Goal: Information Seeking & Learning: Learn about a topic

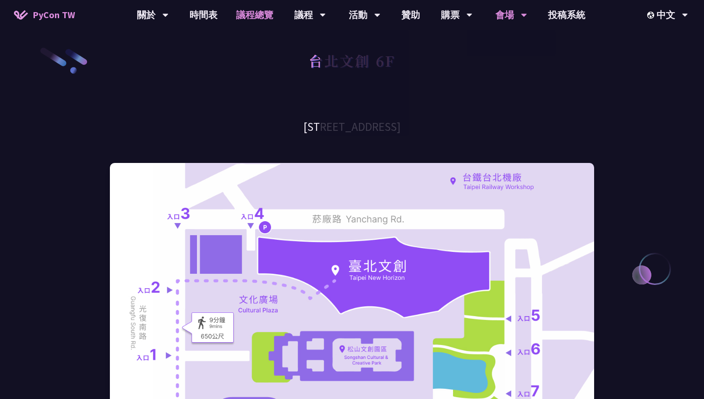
click at [252, 13] on link "議程總覽" at bounding box center [255, 15] width 56 height 30
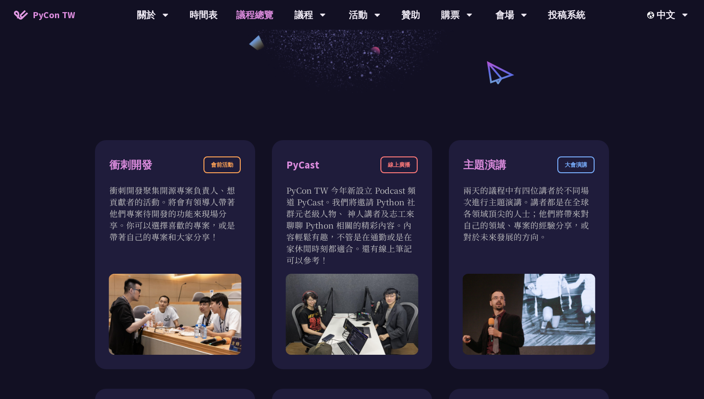
scroll to position [323, 0]
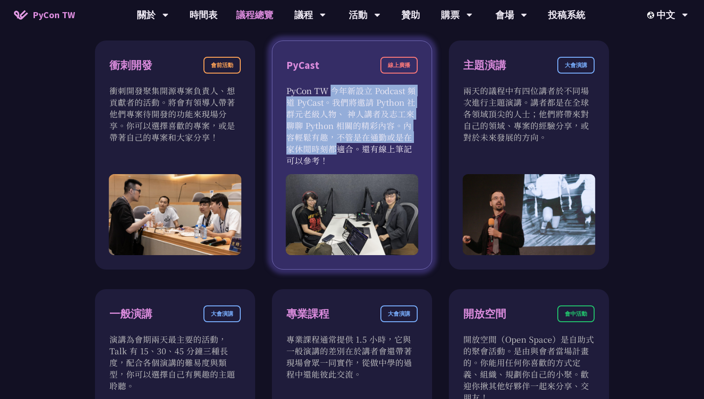
drag, startPoint x: 286, startPoint y: 92, endPoint x: 384, endPoint y: 144, distance: 111.7
click at [386, 143] on div "PyCast 線上廣播 PyCon TW 今年新設立 Podcast 頻道 PyCast。我們將邀請 Python 社群元老級人物、 神人講者及志工來聊聊 P…" at bounding box center [352, 155] width 160 height 229
click at [384, 144] on p "PyCon TW 今年新設立 Podcast 頻道 PyCast。我們將邀請 Python 社群元老級人物、 神人講者及志工來聊聊 Python 相關的精彩內…" at bounding box center [351, 126] width 131 height 82
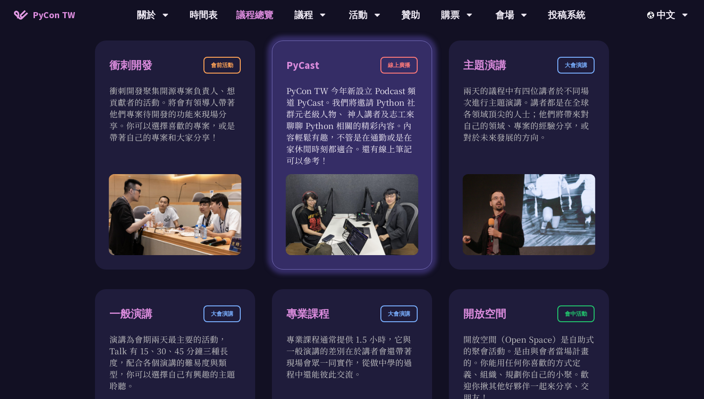
drag, startPoint x: 342, startPoint y: 157, endPoint x: 300, endPoint y: 90, distance: 78.9
click at [300, 91] on p "PyCon TW 今年新設立 Podcast 頻道 PyCast。我們將邀請 Python 社群元老級人物、 神人講者及志工來聊聊 Python 相關的精彩內…" at bounding box center [351, 126] width 131 height 82
click at [326, 112] on p "PyCon TW 今年新設立 Podcast 頻道 PyCast。我們將邀請 Python 社群元老級人物、 神人講者及志工來聊聊 Python 相關的精彩內…" at bounding box center [351, 126] width 131 height 82
drag, startPoint x: 286, startPoint y: 95, endPoint x: 343, endPoint y: 170, distance: 94.7
click at [343, 170] on div "PyCast 線上廣播 PyCon TW 今年新設立 Podcast 頻道 PyCast。我們將邀請 Python 社群元老級人物、 神人講者及志工來聊聊 P…" at bounding box center [352, 155] width 160 height 229
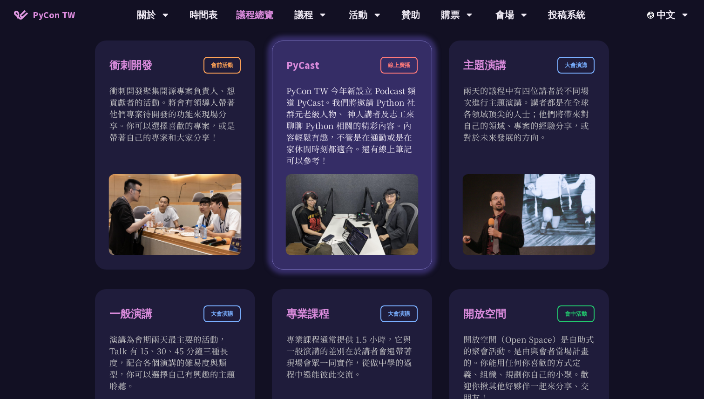
click at [343, 170] on div "PyCast 線上廣播 PyCon TW 今年新設立 Podcast 頻道 PyCast。我們將邀請 Python 社群元老級人物、 神人講者及志工來聊聊 P…" at bounding box center [352, 155] width 160 height 229
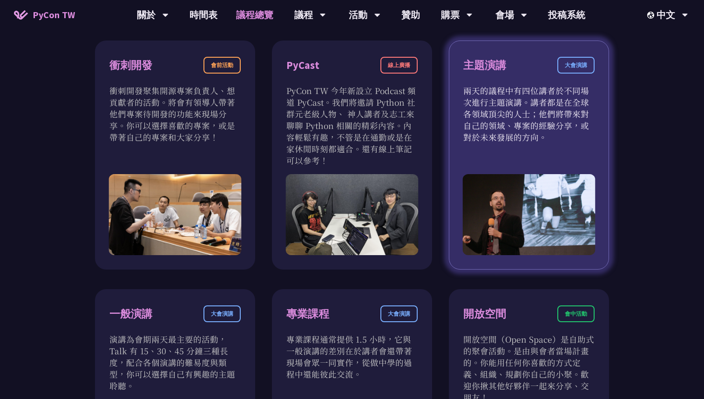
drag, startPoint x: 457, startPoint y: 94, endPoint x: 518, endPoint y: 145, distance: 80.1
click at [518, 145] on div "主題演講 大會演講 兩天的議程中有四位講者於不同場次進行主題演講。講者都是在全球各領域頂尖的人士；他們將帶來對自己的領域、專案的經驗分享，或對於未來發展的方向。" at bounding box center [529, 155] width 160 height 229
click at [578, 64] on div "大會演講" at bounding box center [576, 65] width 37 height 17
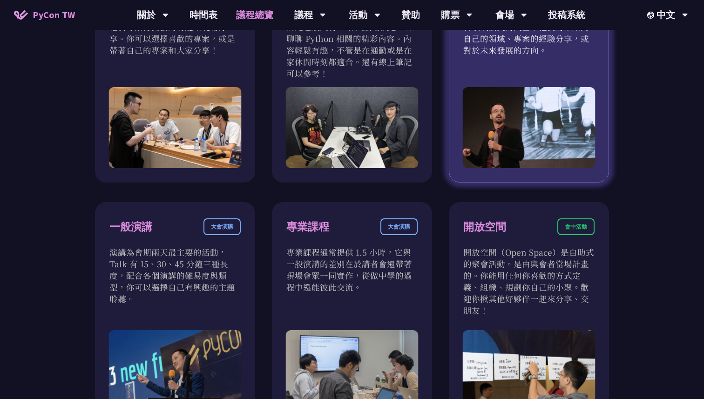
scroll to position [413, 0]
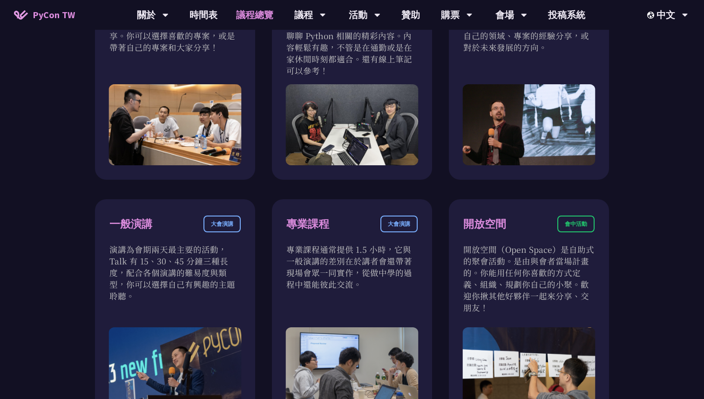
drag, startPoint x: 195, startPoint y: 271, endPoint x: 262, endPoint y: 270, distance: 67.1
click at [262, 271] on div "衝刺開發 會前活動 衝刺開發聚集開源專案負責人、想貢獻者的活動。將會有領導人帶著他們專案待開發的功能來現場分享。你可以選擇喜歡的專案，或是帶著自己的專案和大家…" at bounding box center [352, 312] width 514 height 722
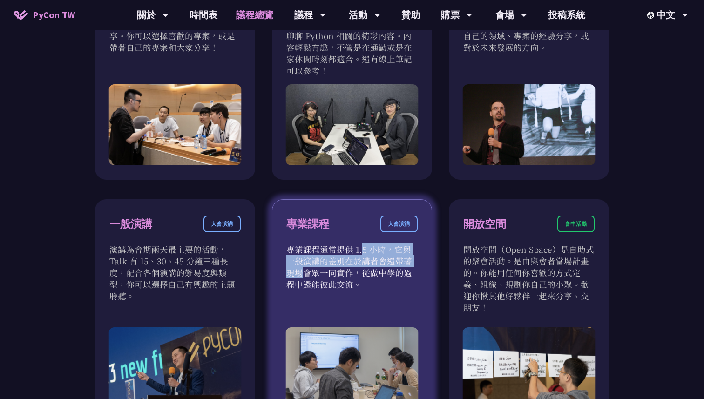
drag, startPoint x: 302, startPoint y: 252, endPoint x: 341, endPoint y: 259, distance: 39.8
click at [341, 259] on p "專業課程通常提供 1.5 小時，它與一般演講的差別在於講者會還帶著現場會眾一同實作，從做中學的過程中還能彼此交流。" at bounding box center [351, 267] width 131 height 47
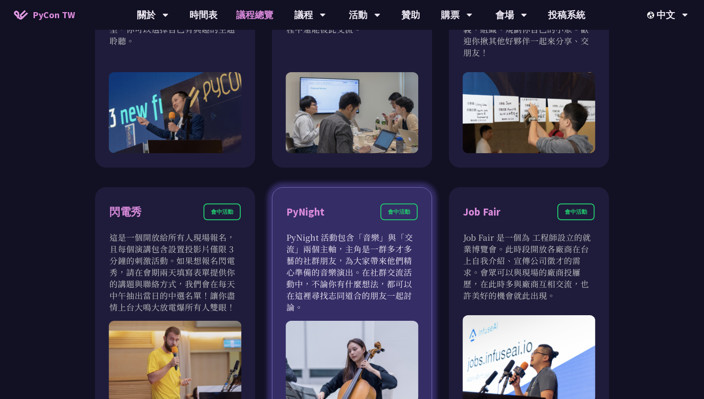
drag, startPoint x: 292, startPoint y: 243, endPoint x: 357, endPoint y: 273, distance: 72.3
click at [357, 273] on p "PyNight 活動包含「音樂」與「交流」兩個主軸，主角是一群多才多藝的社群朋友，為大家帶來他們精心準備的音樂演出。在社群交流活動中，不論你有什麼想法，都可以…" at bounding box center [351, 273] width 131 height 82
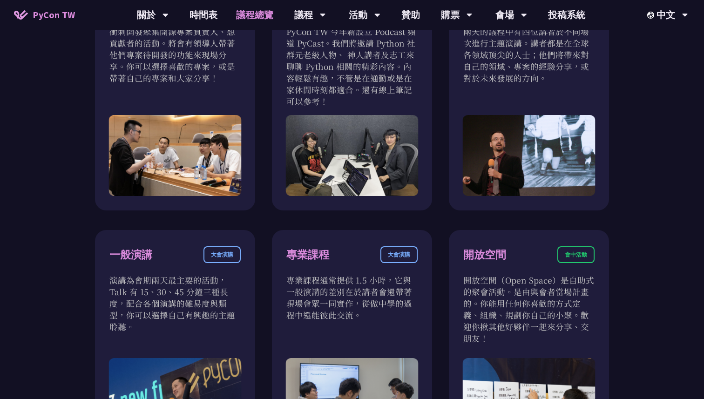
scroll to position [0, 0]
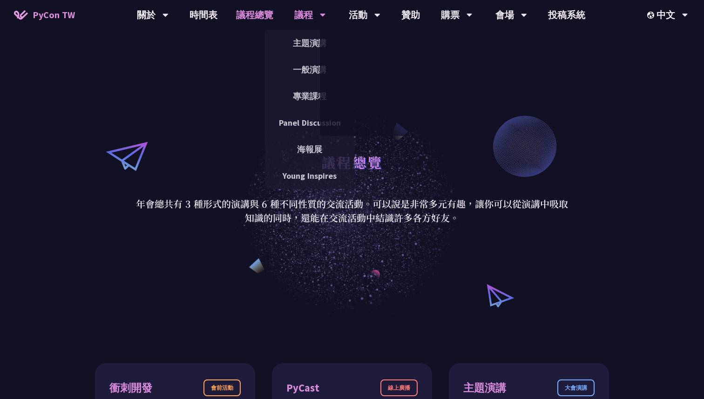
click at [315, 18] on div "議程" at bounding box center [310, 15] width 32 height 30
click at [306, 46] on link "主題演講" at bounding box center [309, 43] width 89 height 22
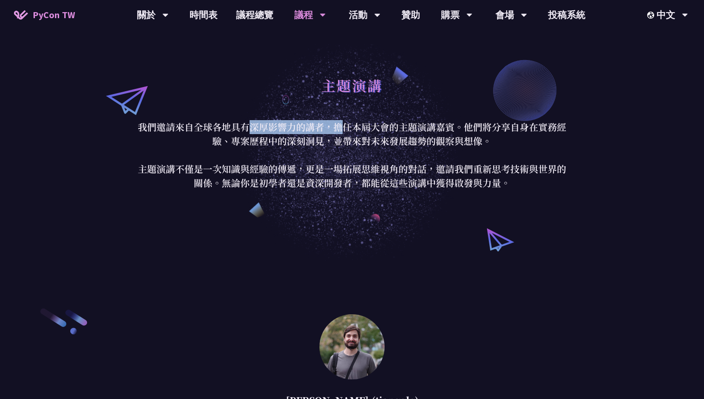
drag, startPoint x: 252, startPoint y: 128, endPoint x: 343, endPoint y: 128, distance: 90.8
click at [343, 128] on p "我們邀請來自全球各地具有深厚影響力的講者，擔任本屆大會的主題演講嘉賓。他們將分享自身在實務經驗、專案歷程中的深刻洞見，並帶來對未來發展趨勢的觀察與想像。 主題…" at bounding box center [352, 155] width 433 height 70
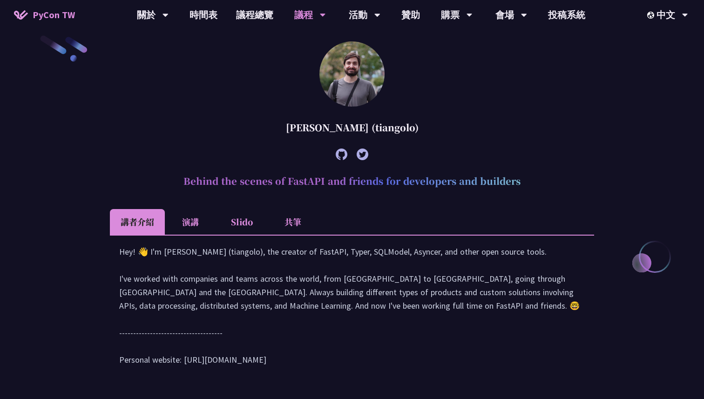
scroll to position [268, 0]
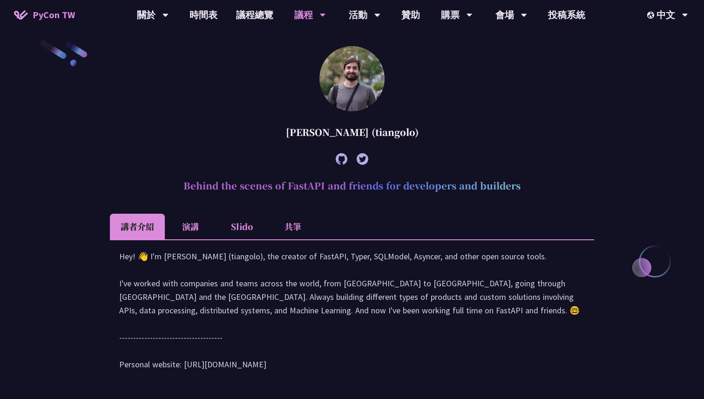
drag, startPoint x: 294, startPoint y: 129, endPoint x: 407, endPoint y: 129, distance: 112.3
click at [407, 129] on div "[PERSON_NAME] (tiangolo)" at bounding box center [352, 132] width 484 height 28
drag, startPoint x: 191, startPoint y: 184, endPoint x: 472, endPoint y: 184, distance: 280.9
click at [472, 184] on h2 "Behind the scenes of FastAPI and friends for developers and builders" at bounding box center [352, 186] width 484 height 28
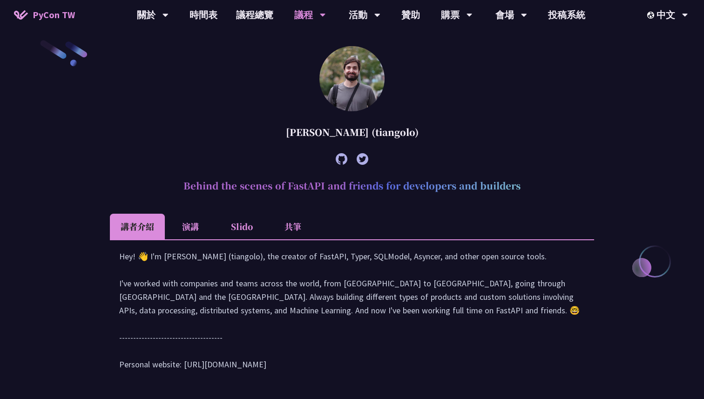
click at [472, 184] on h2 "Behind the scenes of FastAPI and friends for developers and builders" at bounding box center [352, 186] width 484 height 28
drag, startPoint x: 389, startPoint y: 185, endPoint x: 491, endPoint y: 183, distance: 102.1
click at [491, 183] on h2 "Behind the scenes of FastAPI and friends for developers and builders" at bounding box center [352, 186] width 484 height 28
click at [491, 182] on h2 "Behind the scenes of FastAPI and friends for developers and builders" at bounding box center [352, 186] width 484 height 28
drag, startPoint x: 243, startPoint y: 268, endPoint x: 341, endPoint y: 267, distance: 98.3
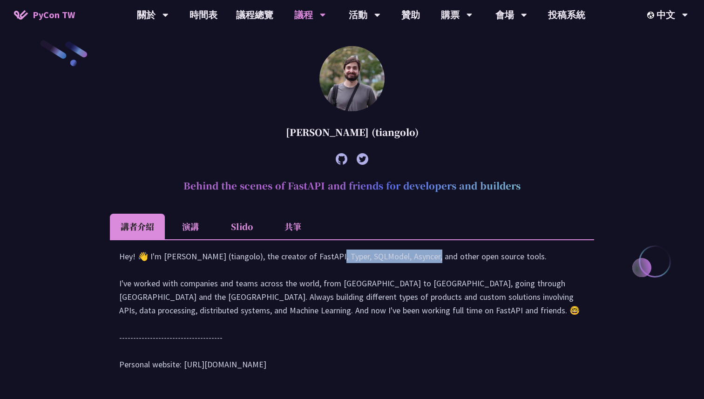
click at [341, 268] on div "Hey! 👋 I'm [PERSON_NAME] (tiangolo), the creator of FastAPI, Typer, SQLModel, A…" at bounding box center [352, 315] width 466 height 131
click at [341, 267] on div "Hey! 👋 I'm [PERSON_NAME] (tiangolo), the creator of FastAPI, Typer, SQLModel, A…" at bounding box center [352, 315] width 466 height 131
click at [353, 270] on div "Hey! 👋 I'm [PERSON_NAME] (tiangolo), the creator of FastAPI, Typer, SQLModel, A…" at bounding box center [352, 315] width 466 height 131
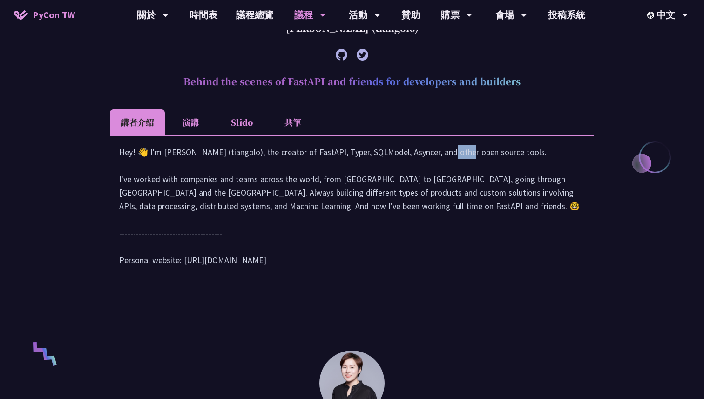
scroll to position [359, 0]
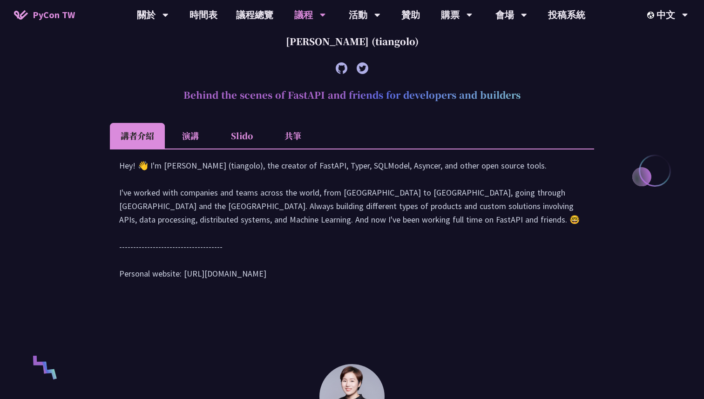
click at [192, 136] on li "演講" at bounding box center [190, 136] width 51 height 26
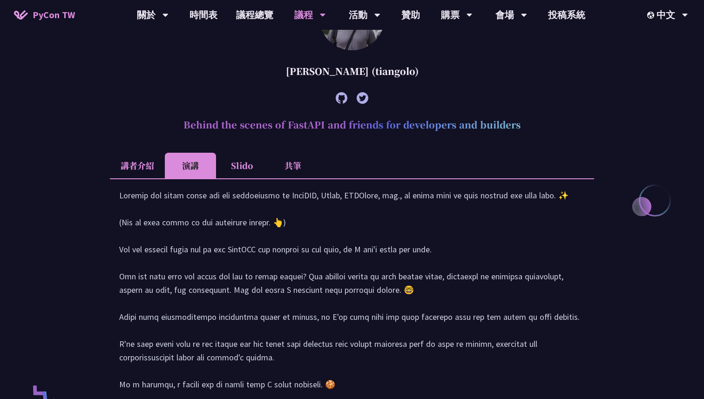
scroll to position [301, 0]
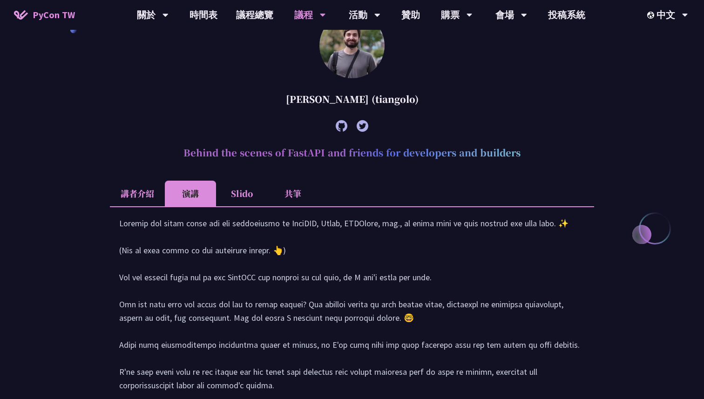
click at [240, 207] on div at bounding box center [352, 403] width 484 height 394
click at [244, 202] on li "Slido" at bounding box center [241, 194] width 51 height 26
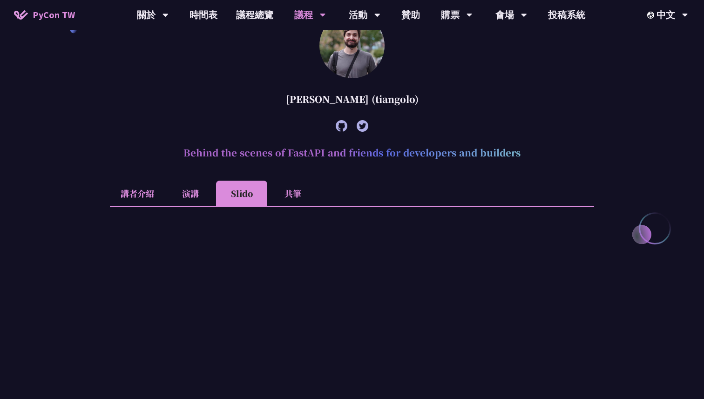
click at [290, 197] on li "共筆" at bounding box center [292, 194] width 51 height 26
click at [224, 189] on li "Slido" at bounding box center [241, 194] width 51 height 26
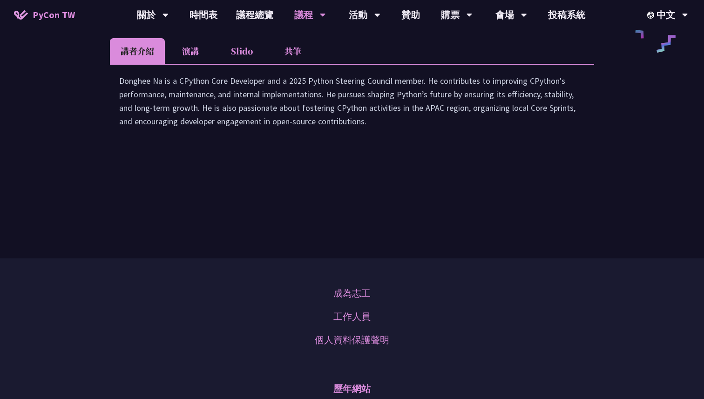
scroll to position [1595, 0]
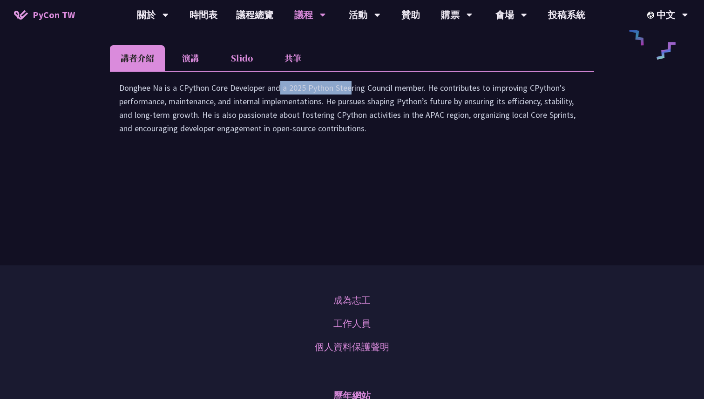
drag, startPoint x: 191, startPoint y: 173, endPoint x: 261, endPoint y: 173, distance: 69.9
click at [261, 144] on div "Donghee Na is a CPython Core Developer and a 2025 Python Steering Council membe…" at bounding box center [352, 112] width 466 height 63
drag, startPoint x: 168, startPoint y: 182, endPoint x: 225, endPoint y: 182, distance: 57.3
click at [225, 144] on div "Donghee Na is a CPython Core Developer and a 2025 Python Steering Council membe…" at bounding box center [352, 112] width 466 height 63
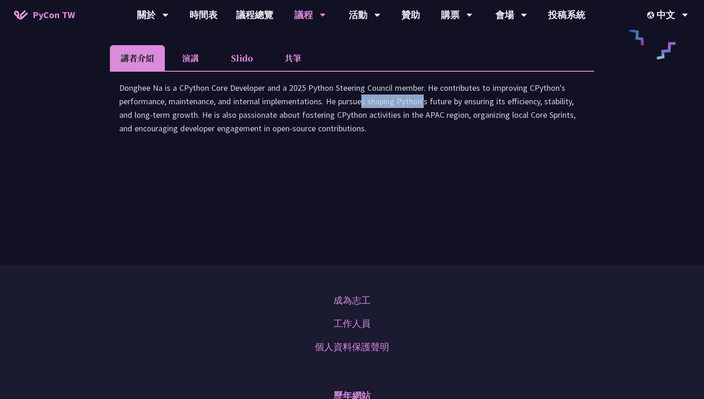
drag, startPoint x: 268, startPoint y: 182, endPoint x: 335, endPoint y: 182, distance: 67.1
click at [335, 144] on div "Donghee Na is a CPython Core Developer and a 2025 Python Steering Council membe…" at bounding box center [352, 112] width 466 height 63
drag, startPoint x: 330, startPoint y: 182, endPoint x: 402, endPoint y: 181, distance: 72.2
click at [402, 144] on div "Donghee Na is a CPython Core Developer and a 2025 Python Steering Council membe…" at bounding box center [352, 112] width 466 height 63
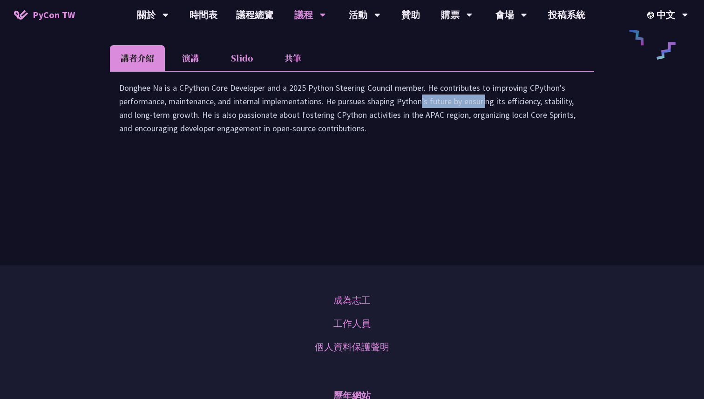
click at [402, 144] on div "Donghee Na is a CPython Core Developer and a 2025 Python Steering Council membe…" at bounding box center [352, 112] width 466 height 63
drag, startPoint x: 232, startPoint y: 195, endPoint x: 341, endPoint y: 196, distance: 109.9
click at [341, 144] on div "Donghee Na is a CPython Core Developer and a 2025 Python Steering Council membe…" at bounding box center [352, 112] width 466 height 63
drag, startPoint x: 325, startPoint y: 193, endPoint x: 436, endPoint y: 194, distance: 111.3
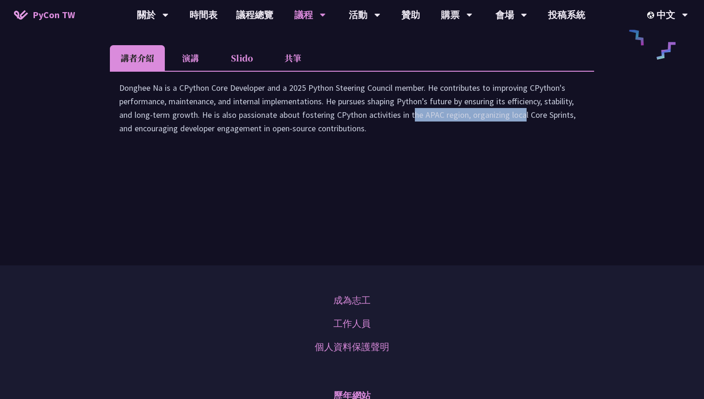
click at [435, 144] on div "Donghee Na is a CPython Core Developer and a 2025 Python Steering Council membe…" at bounding box center [352, 112] width 466 height 63
click at [436, 144] on div "Donghee Na is a CPython Core Developer and a 2025 Python Steering Council membe…" at bounding box center [352, 112] width 466 height 63
drag, startPoint x: 395, startPoint y: 193, endPoint x: 478, endPoint y: 192, distance: 82.9
click at [478, 144] on div "Donghee Na is a CPython Core Developer and a 2025 Python Steering Council membe…" at bounding box center [352, 112] width 466 height 63
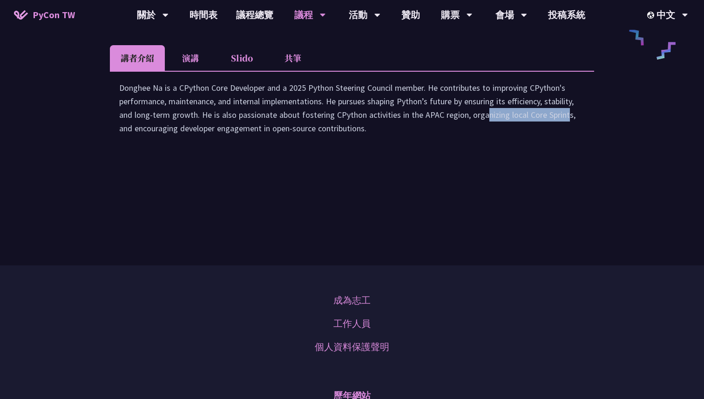
drag, startPoint x: 127, startPoint y: 206, endPoint x: 312, endPoint y: 205, distance: 185.4
click at [312, 144] on div "Donghee Na is a CPython Core Developer and a 2025 Python Steering Council membe…" at bounding box center [352, 112] width 466 height 63
click at [202, 71] on li "演講" at bounding box center [190, 58] width 51 height 26
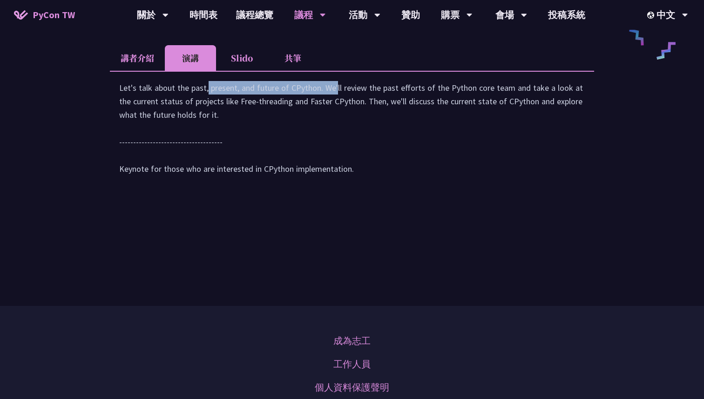
drag, startPoint x: 124, startPoint y: 169, endPoint x: 249, endPoint y: 168, distance: 124.4
click at [249, 168] on div "Let's talk about the past, present, and future of CPython. We'll review the pas…" at bounding box center [352, 133] width 466 height 104
drag, startPoint x: 212, startPoint y: 169, endPoint x: 335, endPoint y: 169, distance: 122.5
click at [335, 169] on div "Let's talk about the past, present, and future of CPython. We'll review the pas…" at bounding box center [352, 133] width 466 height 104
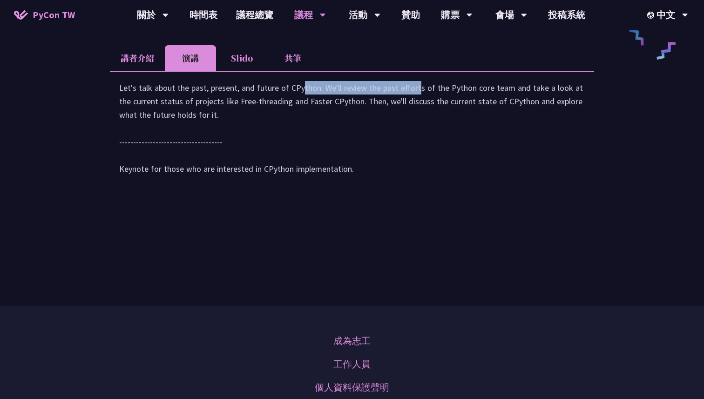
click at [335, 169] on div "Let's talk about the past, present, and future of CPython. We'll review the pas…" at bounding box center [352, 133] width 466 height 104
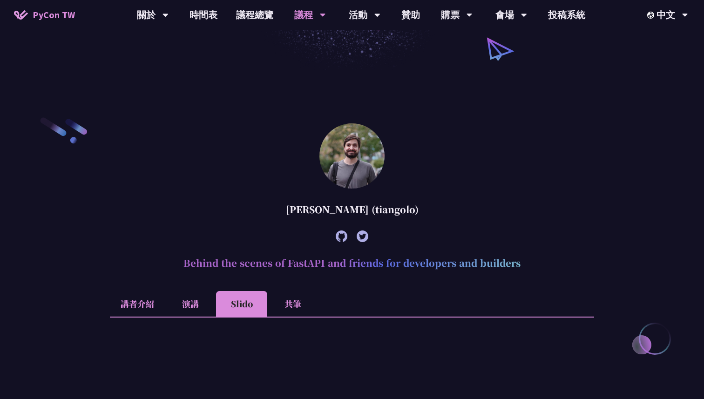
scroll to position [194, 0]
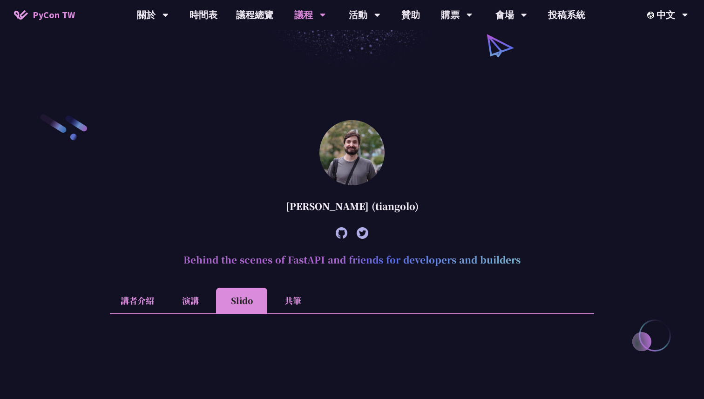
click at [137, 303] on li "講者介紹" at bounding box center [137, 301] width 55 height 26
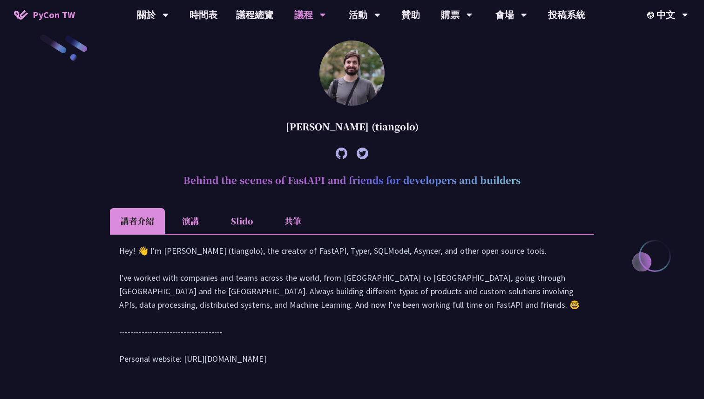
scroll to position [278, 0]
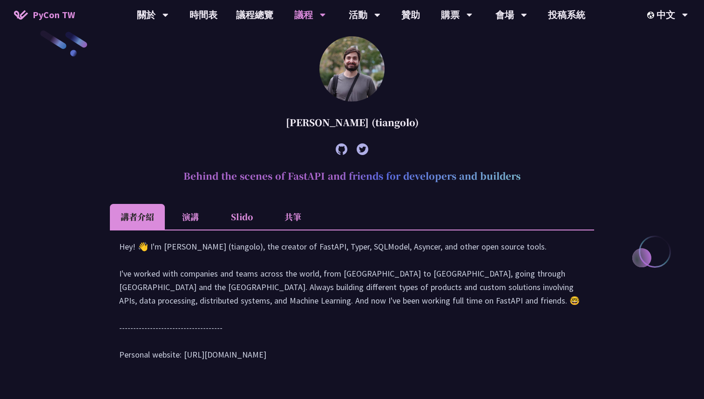
click at [191, 215] on li "演講" at bounding box center [190, 217] width 51 height 26
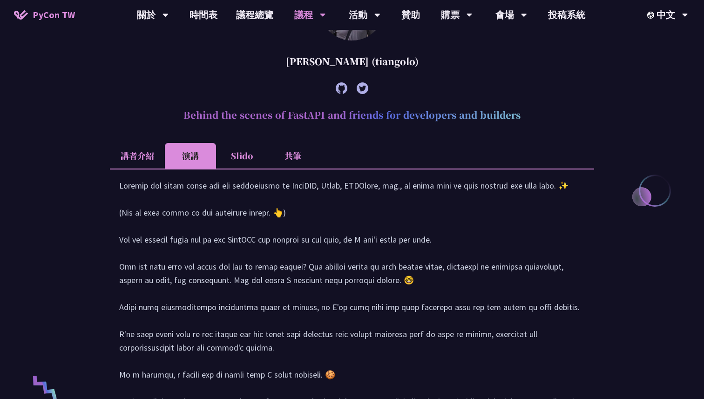
scroll to position [345, 0]
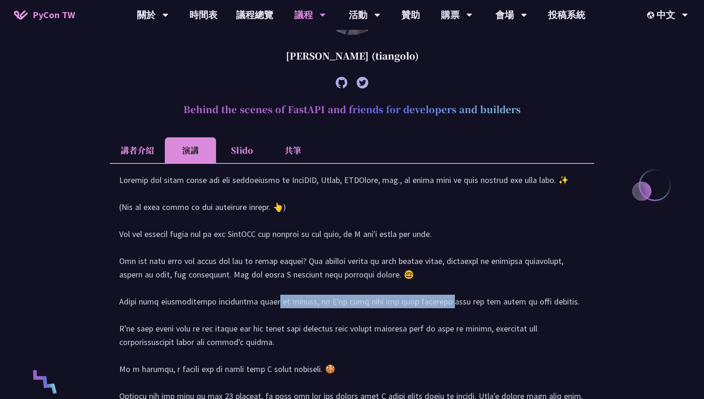
drag, startPoint x: 177, startPoint y: 313, endPoint x: 344, endPoint y: 313, distance: 166.8
click at [344, 313] on div at bounding box center [352, 360] width 466 height 374
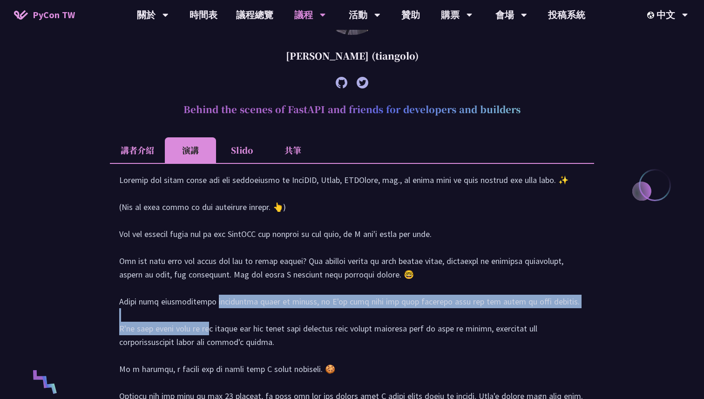
click at [344, 313] on div at bounding box center [352, 360] width 466 height 374
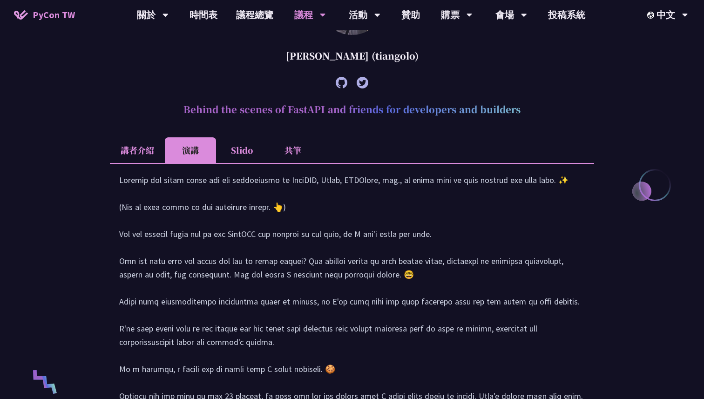
click at [379, 313] on div at bounding box center [352, 360] width 466 height 374
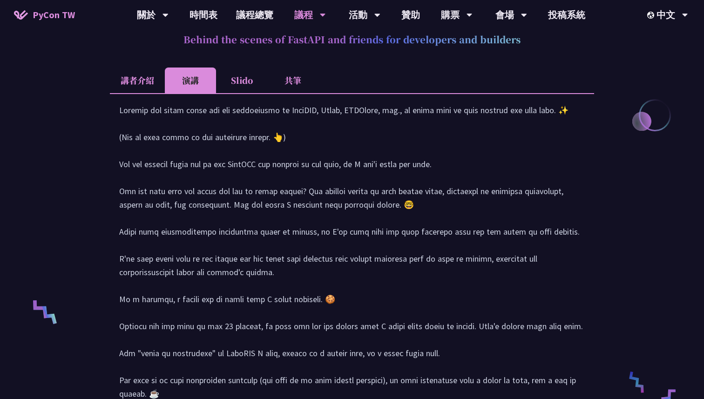
scroll to position [416, 0]
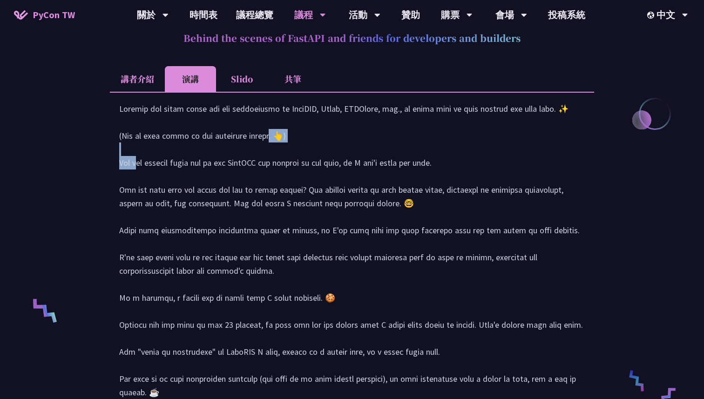
drag, startPoint x: 181, startPoint y: 147, endPoint x: 229, endPoint y: 147, distance: 48.4
click at [229, 147] on div at bounding box center [352, 289] width 466 height 374
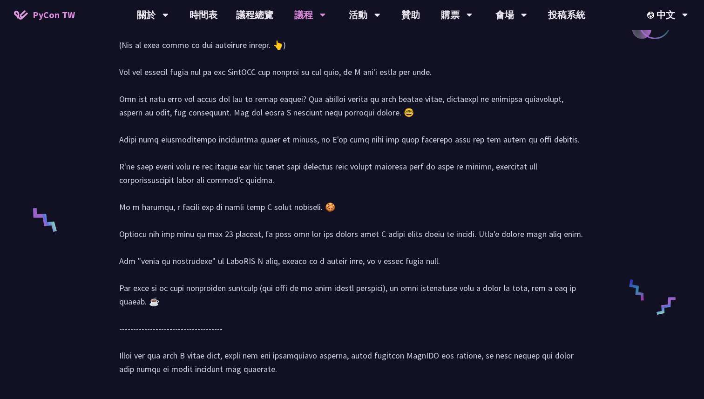
scroll to position [506, 0]
drag, startPoint x: 173, startPoint y: 89, endPoint x: 357, endPoint y: 89, distance: 184.0
click at [356, 89] on div at bounding box center [352, 199] width 466 height 374
click at [357, 89] on div at bounding box center [352, 199] width 466 height 374
drag, startPoint x: 128, startPoint y: 111, endPoint x: 290, endPoint y: 111, distance: 161.6
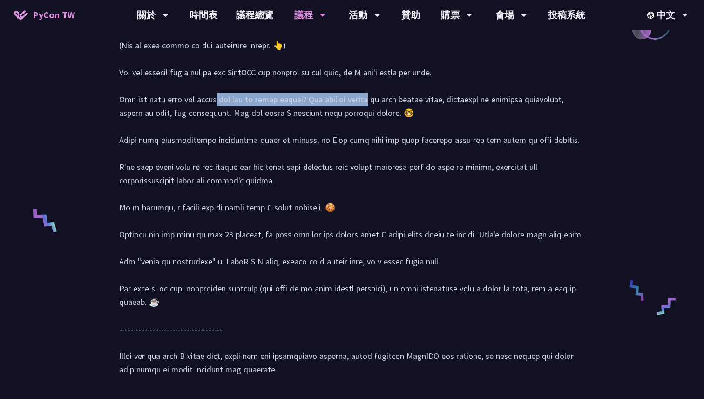
click at [290, 111] on div at bounding box center [352, 199] width 466 height 374
drag, startPoint x: 195, startPoint y: 107, endPoint x: 282, endPoint y: 106, distance: 87.1
click at [281, 106] on div at bounding box center [352, 199] width 466 height 374
click at [282, 106] on div at bounding box center [352, 199] width 466 height 374
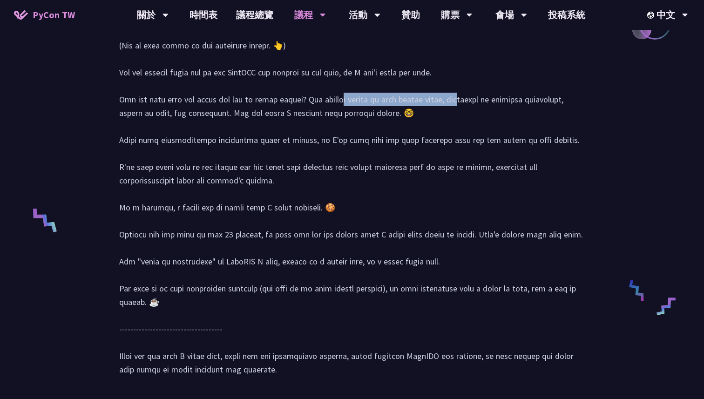
drag, startPoint x: 263, startPoint y: 109, endPoint x: 386, endPoint y: 109, distance: 123.0
click at [386, 109] on div at bounding box center [352, 199] width 466 height 374
drag, startPoint x: 320, startPoint y: 111, endPoint x: 398, endPoint y: 110, distance: 77.3
click at [398, 110] on div at bounding box center [352, 199] width 466 height 374
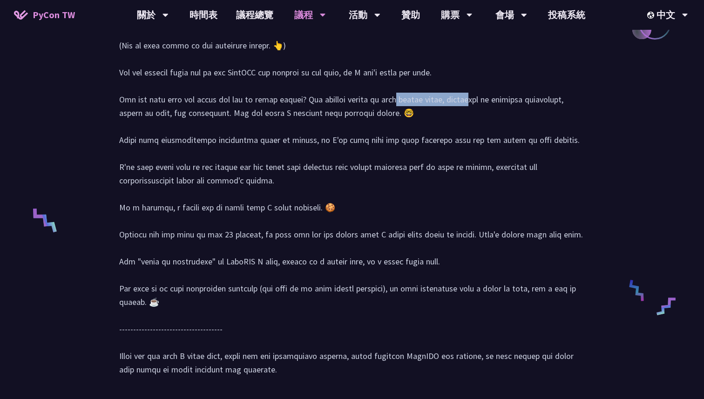
click at [398, 110] on div at bounding box center [352, 199] width 466 height 374
drag, startPoint x: 462, startPoint y: 116, endPoint x: 525, endPoint y: 116, distance: 63.4
click at [524, 116] on div at bounding box center [352, 199] width 466 height 374
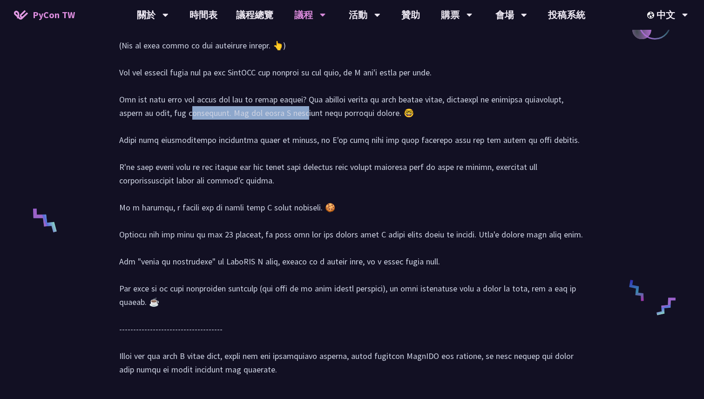
drag, startPoint x: 150, startPoint y: 126, endPoint x: 267, endPoint y: 126, distance: 116.9
click at [266, 126] on div at bounding box center [352, 199] width 466 height 374
click at [267, 126] on div at bounding box center [352, 199] width 466 height 374
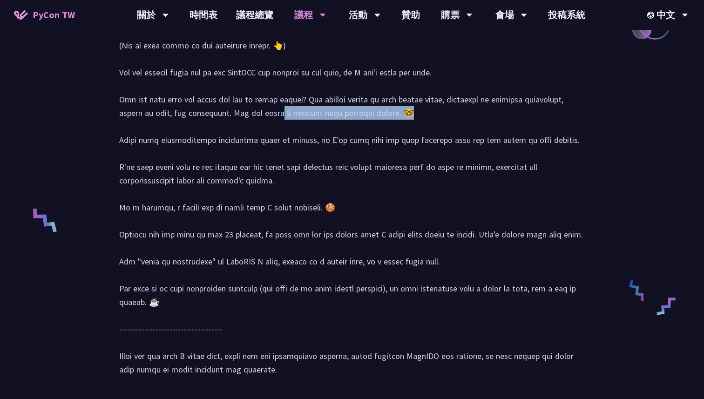
drag, startPoint x: 267, startPoint y: 126, endPoint x: 370, endPoint y: 125, distance: 103.0
click at [368, 126] on div at bounding box center [352, 199] width 466 height 374
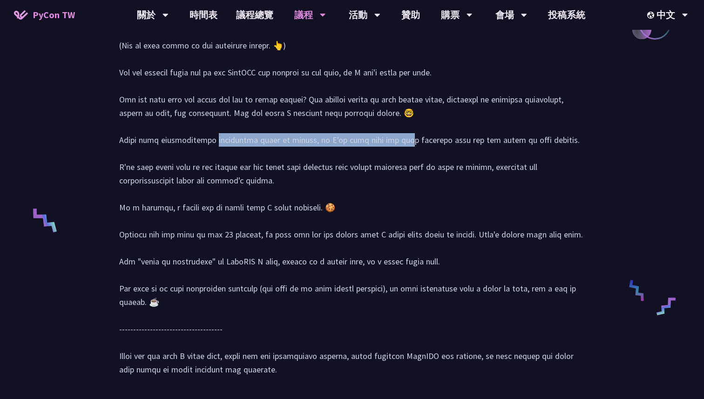
drag, startPoint x: 117, startPoint y: 152, endPoint x: 315, endPoint y: 155, distance: 198.0
click at [313, 155] on div at bounding box center [352, 198] width 484 height 394
click at [315, 155] on div at bounding box center [352, 199] width 466 height 374
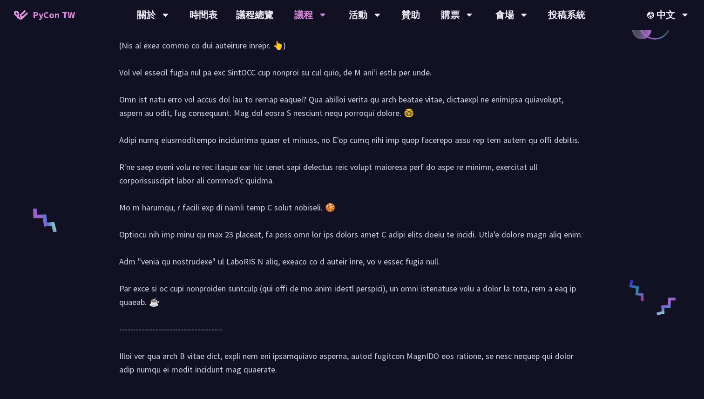
click at [232, 155] on div at bounding box center [352, 199] width 466 height 374
click at [280, 155] on div at bounding box center [352, 199] width 466 height 374
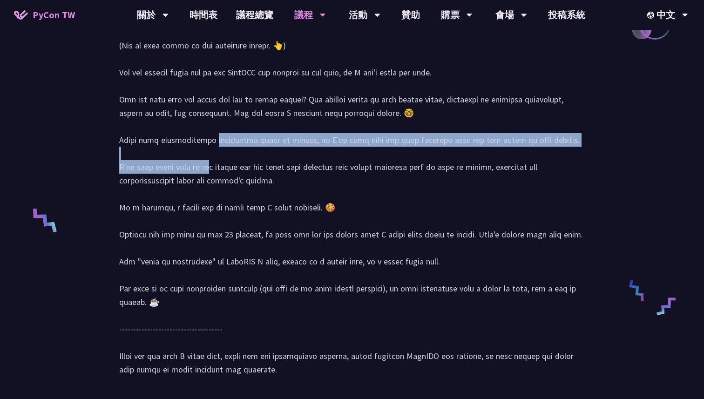
click at [280, 155] on div at bounding box center [352, 199] width 466 height 374
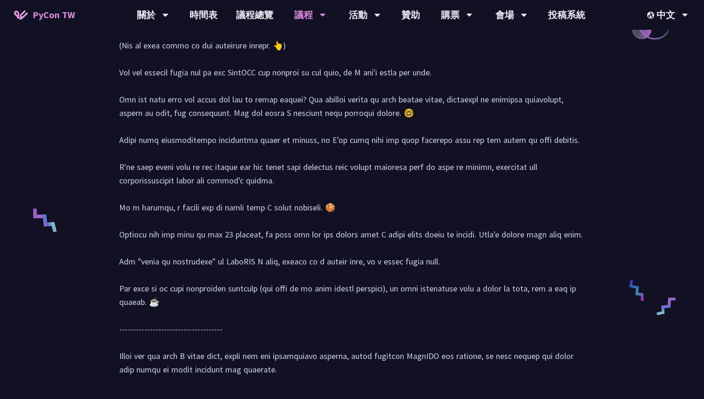
click at [341, 153] on div at bounding box center [352, 199] width 466 height 374
click at [376, 155] on div at bounding box center [352, 199] width 466 height 374
click at [420, 159] on div at bounding box center [352, 199] width 466 height 374
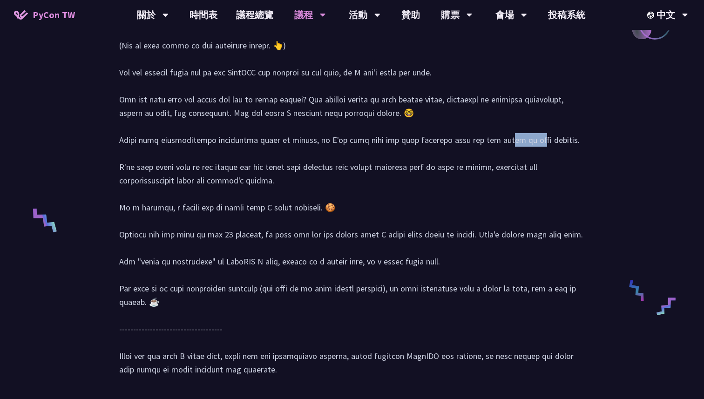
click at [420, 159] on div at bounding box center [352, 199] width 466 height 374
drag, startPoint x: 123, startPoint y: 175, endPoint x: 237, endPoint y: 176, distance: 113.2
click at [237, 176] on div at bounding box center [352, 199] width 466 height 374
click at [239, 176] on div at bounding box center [352, 199] width 466 height 374
drag, startPoint x: 235, startPoint y: 177, endPoint x: 344, endPoint y: 177, distance: 108.5
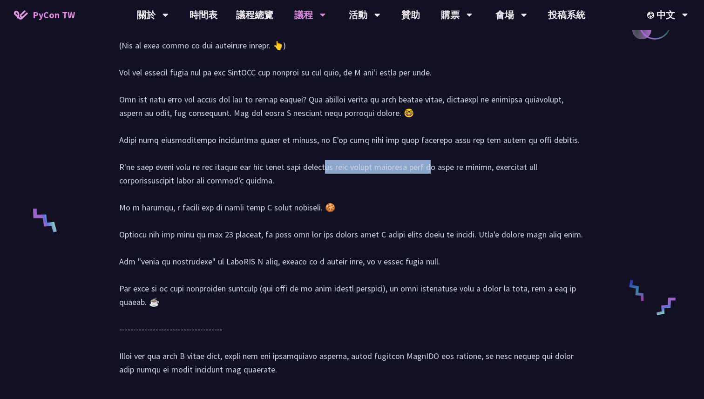
click at [344, 177] on div at bounding box center [352, 199] width 466 height 374
click at [346, 177] on div at bounding box center [352, 199] width 466 height 374
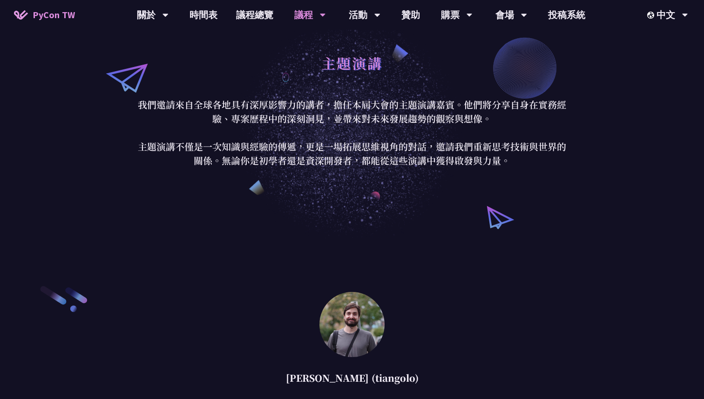
scroll to position [0, 0]
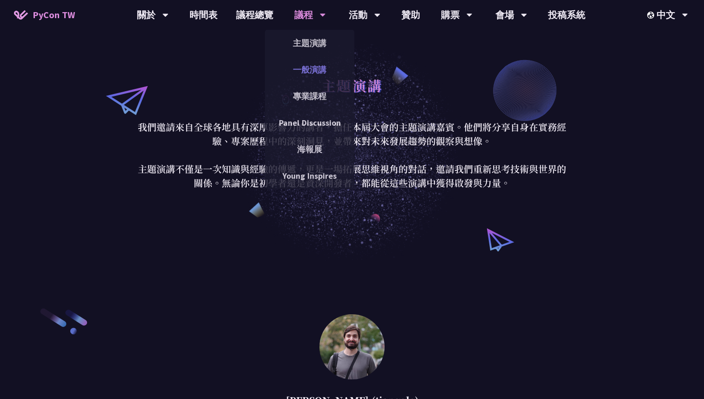
click at [305, 73] on link "一般演講" at bounding box center [309, 70] width 89 height 22
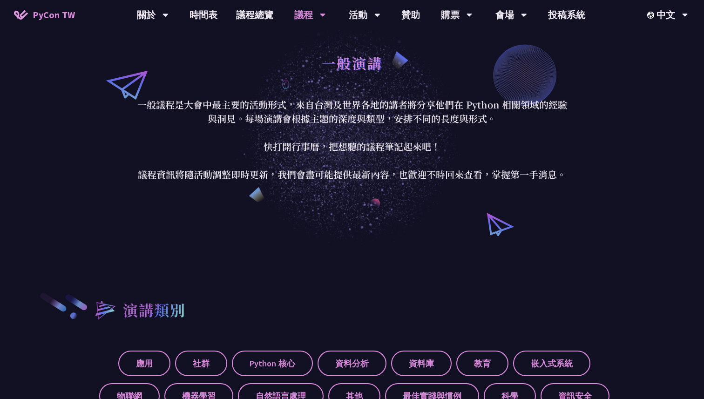
scroll to position [69, 0]
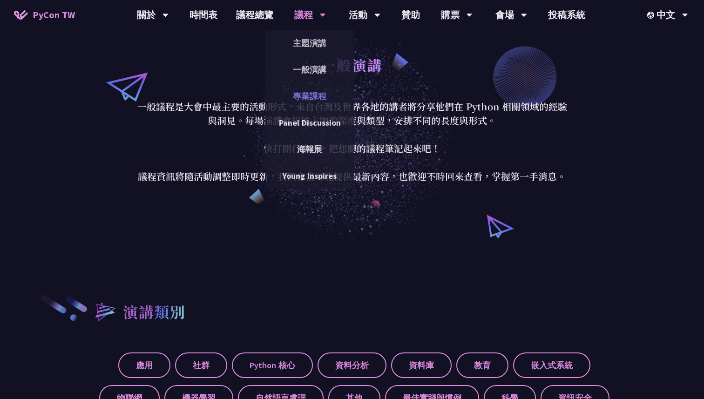
click at [315, 94] on link "專業課程" at bounding box center [309, 96] width 89 height 22
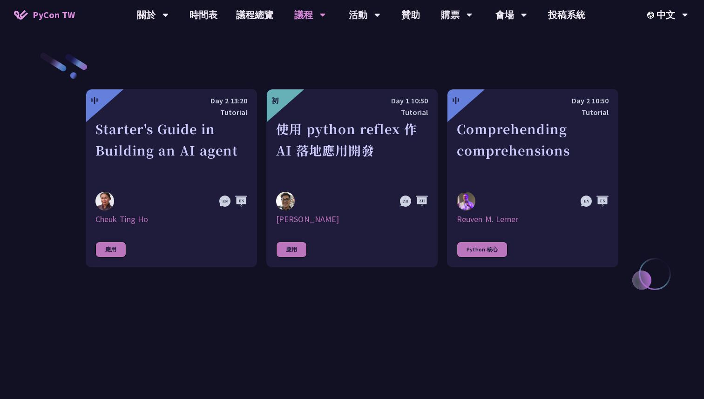
scroll to position [313, 0]
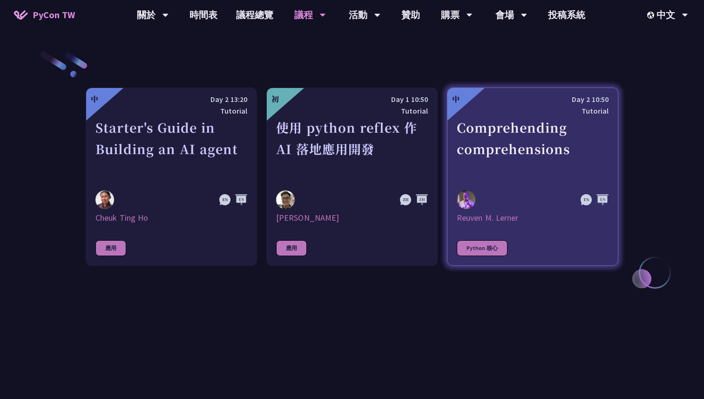
click at [523, 160] on div "Comprehending comprehensions" at bounding box center [533, 149] width 152 height 64
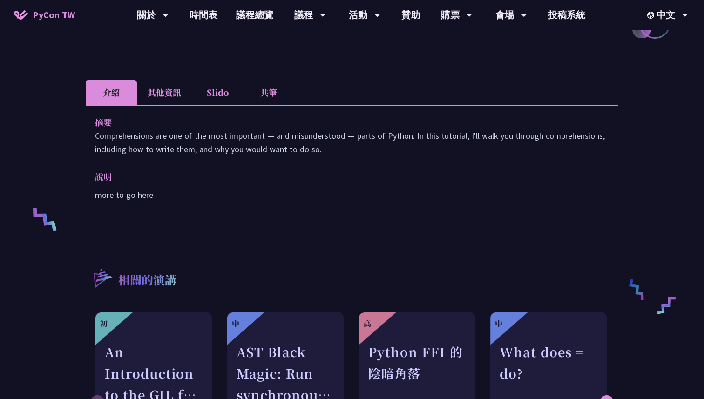
scroll to position [246, 0]
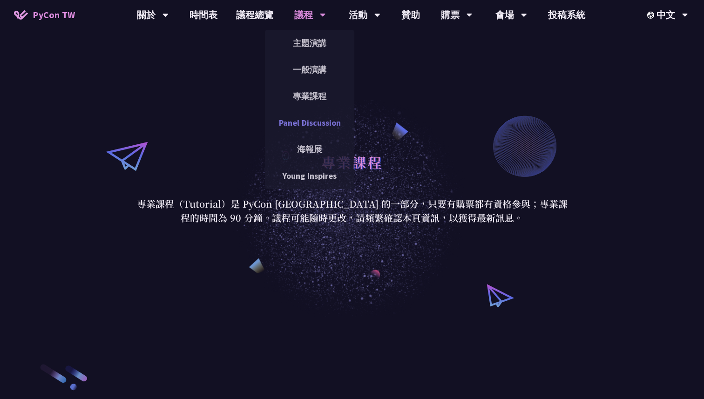
click at [298, 123] on link "Panel Discussion" at bounding box center [309, 123] width 89 height 22
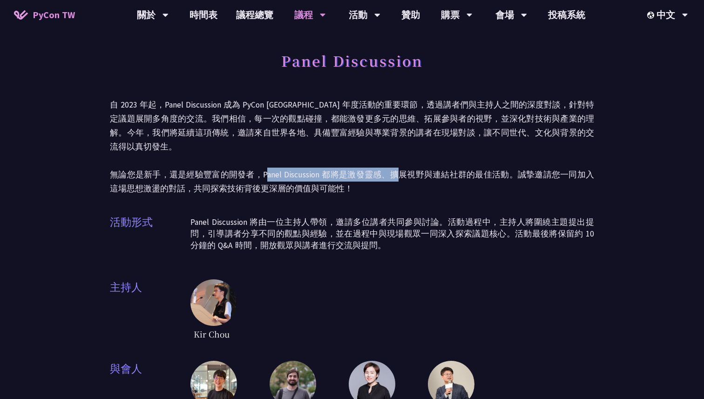
drag, startPoint x: 262, startPoint y: 162, endPoint x: 392, endPoint y: 164, distance: 130.0
click at [392, 164] on p "自 2023 年起，Panel Discussion 成為 PyCon [GEOGRAPHIC_DATA] 年度活動的重要環節，透過講者們與主持人之間的深度對…" at bounding box center [352, 147] width 484 height 98
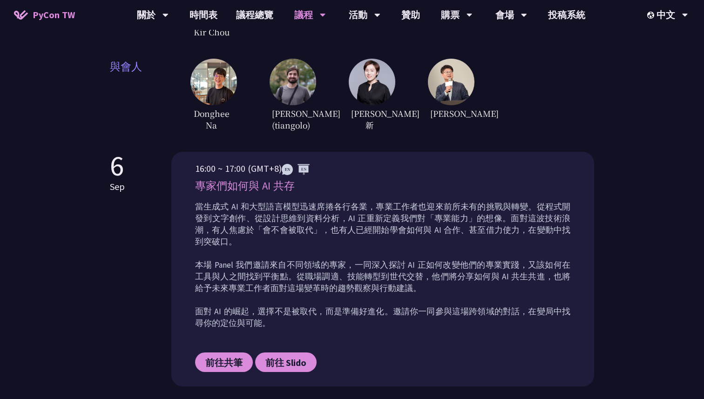
scroll to position [346, 0]
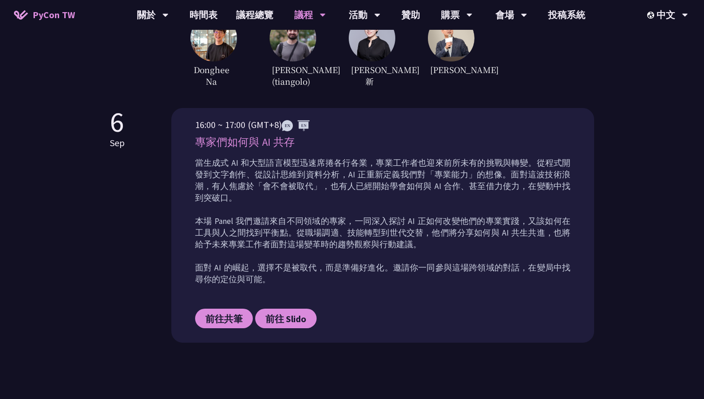
click at [447, 207] on p "當生成式 AI 和大型語言模型迅速席捲各行各業，專業工作者也迎來前所未有的挑戰與轉變。從程式開發到文字創作、從設計思維到資料分析，AI 正重新定義我們對「專業…" at bounding box center [382, 221] width 375 height 128
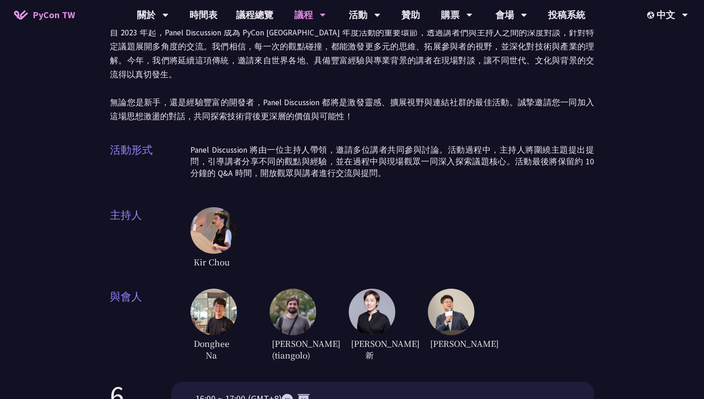
scroll to position [0, 0]
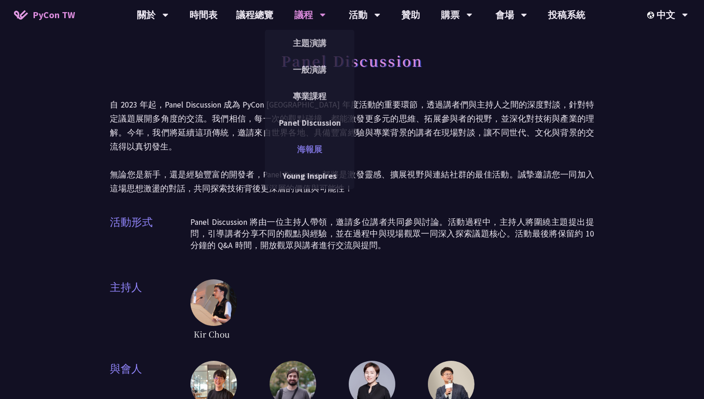
click at [319, 151] on link "海報展" at bounding box center [309, 149] width 89 height 22
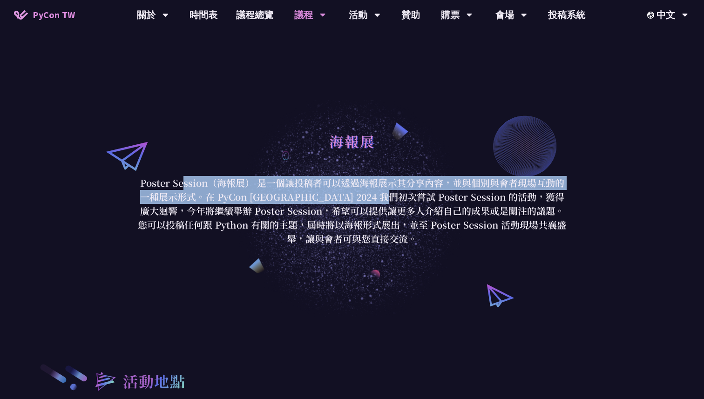
drag, startPoint x: 183, startPoint y: 187, endPoint x: 402, endPoint y: 194, distance: 219.5
click at [401, 195] on p "Poster Session（海報展） 是一個讓投稿者可以透過海報展示其分享內容，並與個別與會者現場互動的一種展示形式。在 PyCon [GEOGRAPHIC…" at bounding box center [352, 211] width 433 height 70
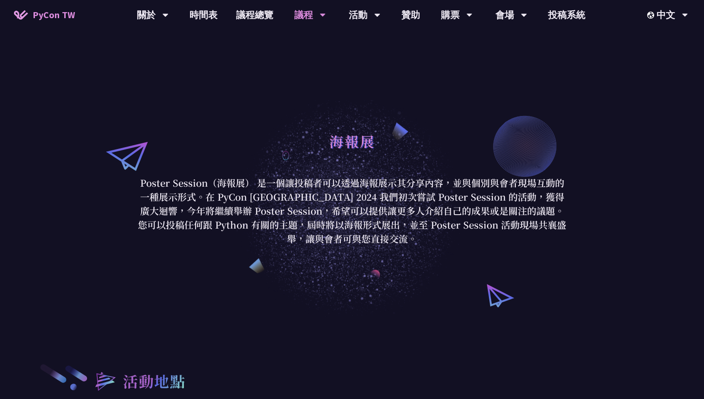
click at [402, 194] on p "Poster Session（海報展） 是一個讓投稿者可以透過海報展示其分享內容，並與個別與會者現場互動的一種展示形式。在 PyCon [GEOGRAPHIC…" at bounding box center [352, 211] width 433 height 70
drag, startPoint x: 316, startPoint y: 198, endPoint x: 393, endPoint y: 202, distance: 77.0
click at [392, 202] on p "Poster Session（海報展） 是一個讓投稿者可以透過海報展示其分享內容，並與個別與會者現場互動的一種展示形式。在 PyCon [GEOGRAPHIC…" at bounding box center [352, 211] width 433 height 70
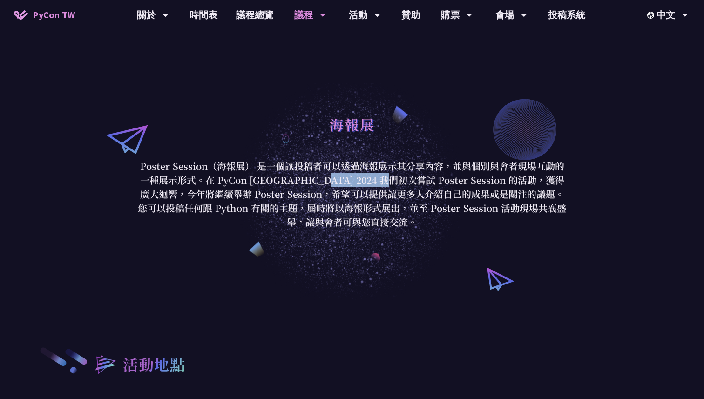
scroll to position [18, 0]
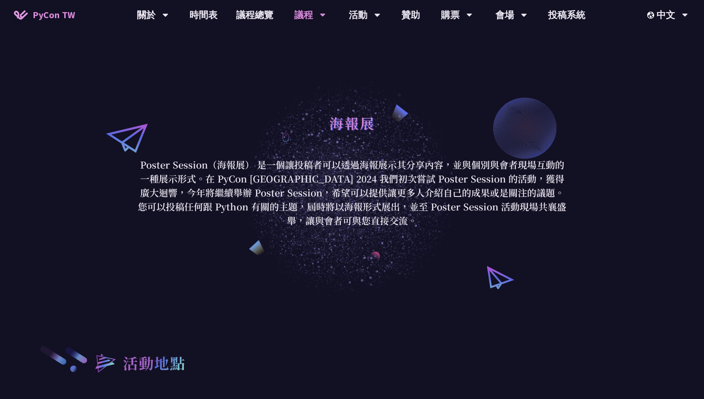
click at [275, 177] on p "Poster Session（海報展） 是一個讓投稿者可以透過海報展示其分享內容，並與個別與會者現場互動的一種展示形式。在 PyCon [GEOGRAPHIC…" at bounding box center [352, 193] width 433 height 70
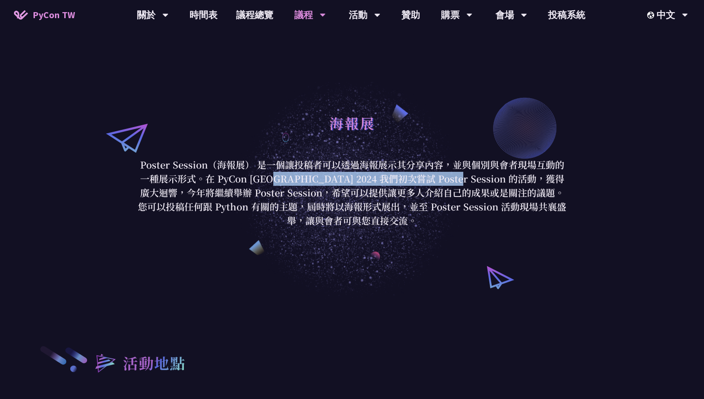
drag, startPoint x: 269, startPoint y: 182, endPoint x: 450, endPoint y: 182, distance: 180.7
click at [450, 182] on p "Poster Session（海報展） 是一個讓投稿者可以透過海報展示其分享內容，並與個別與會者現場互動的一種展示形式。在 PyCon [GEOGRAPHIC…" at bounding box center [352, 193] width 433 height 70
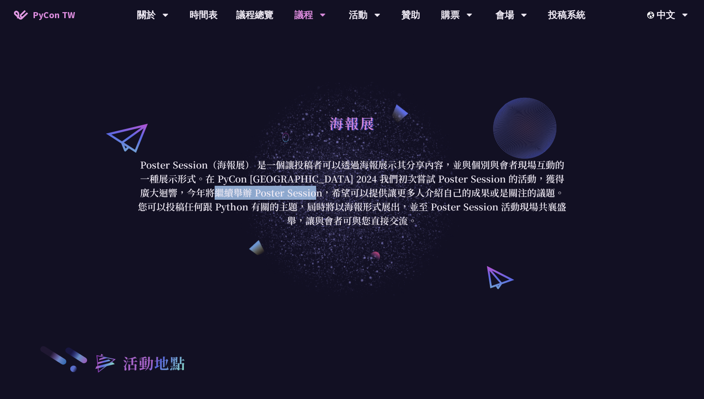
drag, startPoint x: 213, startPoint y: 190, endPoint x: 339, endPoint y: 191, distance: 126.2
click at [338, 190] on p "Poster Session（海報展） 是一個讓投稿者可以透過海報展示其分享內容，並與個別與會者現場互動的一種展示形式。在 PyCon [GEOGRAPHIC…" at bounding box center [352, 193] width 433 height 70
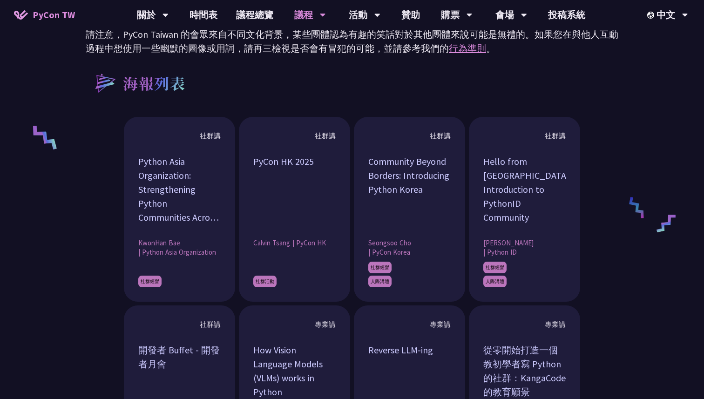
scroll to position [0, 0]
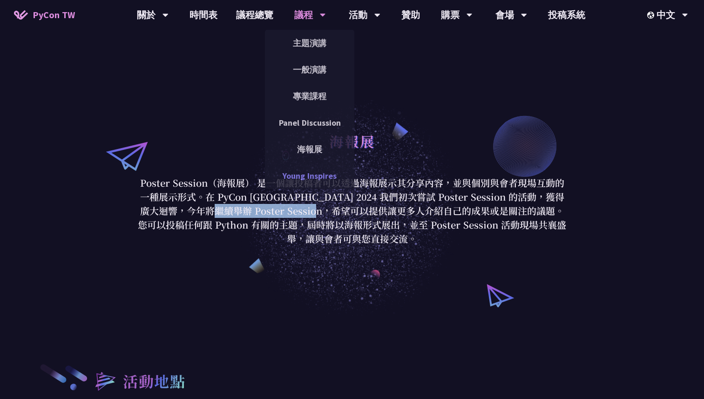
click at [308, 181] on link "Young Inspires" at bounding box center [309, 176] width 89 height 22
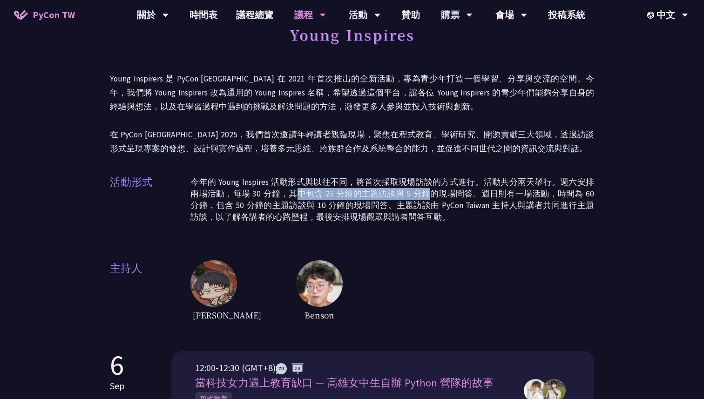
drag, startPoint x: 285, startPoint y: 191, endPoint x: 428, endPoint y: 191, distance: 143.0
click at [428, 191] on p "今年的 Young Inspires 活動形式與以往不同，將首次採取現場訪談的方式進行。活動共分兩天舉行。週六安排兩場活動，每場 30 分鐘，其中包含 25 …" at bounding box center [393, 200] width 404 height 47
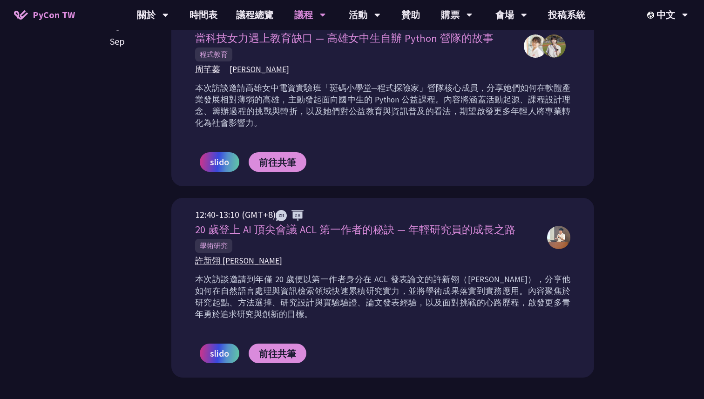
scroll to position [407, 0]
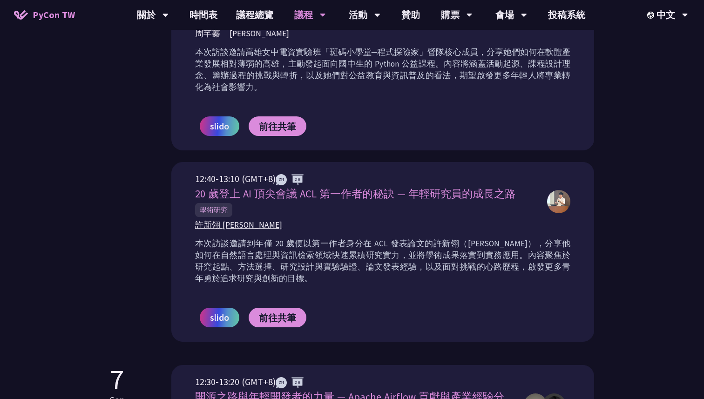
drag, startPoint x: 388, startPoint y: 197, endPoint x: 455, endPoint y: 197, distance: 67.1
click at [455, 197] on span "20 歲登上 AI 頂尖會議 ACL 第一作者的秘訣 — 年輕研究員的成長之路" at bounding box center [355, 193] width 320 height 13
drag, startPoint x: 289, startPoint y: 196, endPoint x: 434, endPoint y: 196, distance: 144.4
click at [432, 196] on span "20 歲登上 AI 頂尖會議 ACL 第一作者的秘訣 — 年輕研究員的成長之路" at bounding box center [355, 193] width 320 height 13
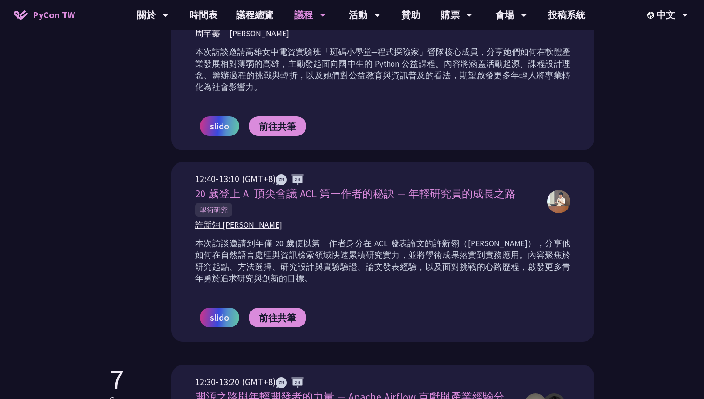
click at [434, 196] on span "20 歲登上 AI 頂尖會議 ACL 第一作者的秘訣 — 年輕研究員的成長之路" at bounding box center [355, 193] width 320 height 13
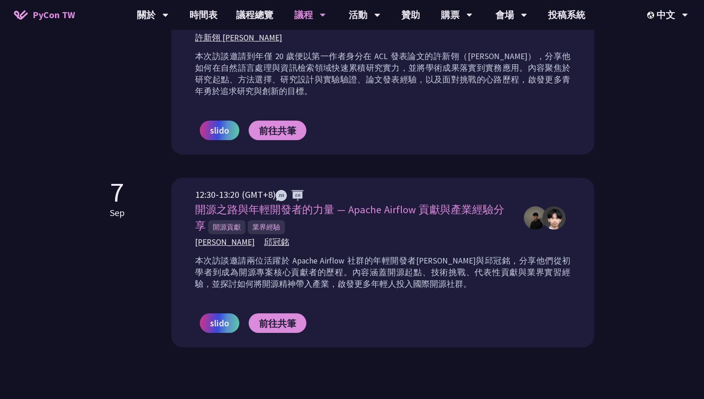
scroll to position [606, 0]
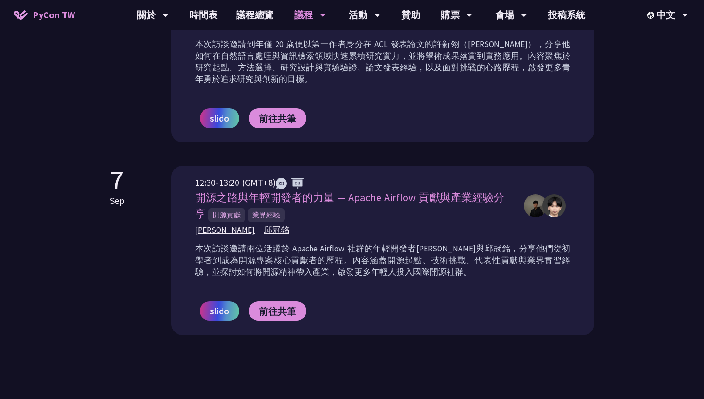
drag, startPoint x: 382, startPoint y: 198, endPoint x: 461, endPoint y: 198, distance: 79.2
click at [460, 198] on span "開源之路與年輕開發者的力量 — Apache Airflow 貢獻與產業經驗分享" at bounding box center [349, 205] width 309 height 29
click at [461, 198] on span "開源之路與年輕開發者的力量 — Apache Airflow 貢獻與產業經驗分享" at bounding box center [349, 205] width 309 height 29
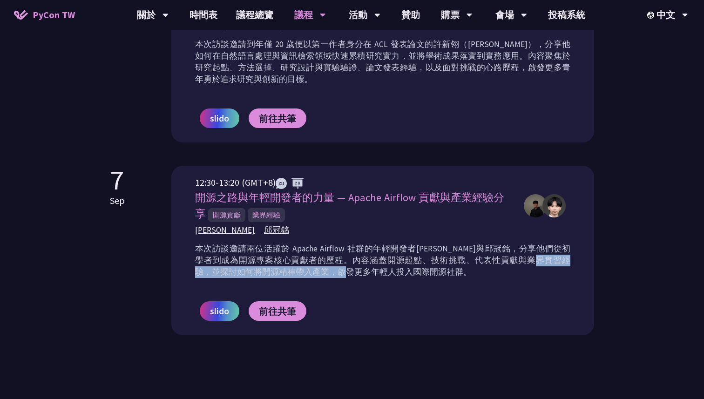
drag, startPoint x: 246, startPoint y: 256, endPoint x: 435, endPoint y: 255, distance: 188.7
click at [434, 255] on p "本次訪談邀請兩位活躍於 Apache Airflow 社群的年輕開發者[PERSON_NAME]與邱冠銘，分享他們從初學者到成為開源專案核心貢獻者的歷程。內容…" at bounding box center [382, 260] width 375 height 35
click at [435, 255] on p "本次訪談邀請兩位活躍於 Apache Airflow 社群的年輕開發者[PERSON_NAME]與邱冠銘，分享他們從初學者到成為開源專案核心貢獻者的歷程。內容…" at bounding box center [382, 260] width 375 height 35
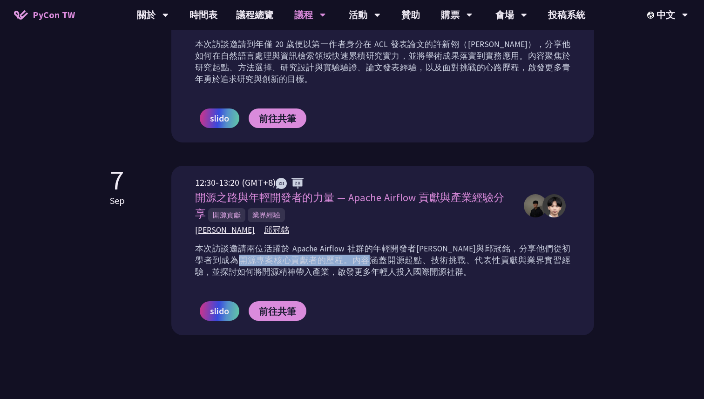
drag, startPoint x: 341, startPoint y: 243, endPoint x: 468, endPoint y: 243, distance: 126.2
click at [468, 243] on p "本次訪談邀請兩位活躍於 Apache Airflow 社群的年輕開發者[PERSON_NAME]與邱冠銘，分享他們從初學者到成為開源專案核心貢獻者的歷程。內容…" at bounding box center [382, 260] width 375 height 35
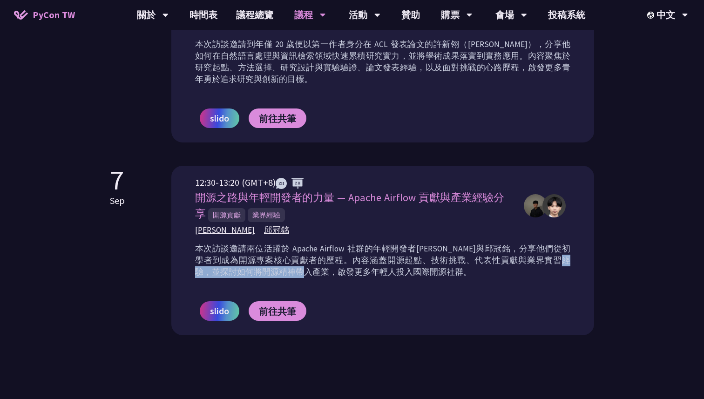
drag, startPoint x: 270, startPoint y: 264, endPoint x: 380, endPoint y: 264, distance: 109.9
click at [380, 264] on p "本次訪談邀請兩位活躍於 Apache Airflow 社群的年輕開發者[PERSON_NAME]與邱冠銘，分享他們從初學者到成為開源專案核心貢獻者的歷程。內容…" at bounding box center [382, 260] width 375 height 35
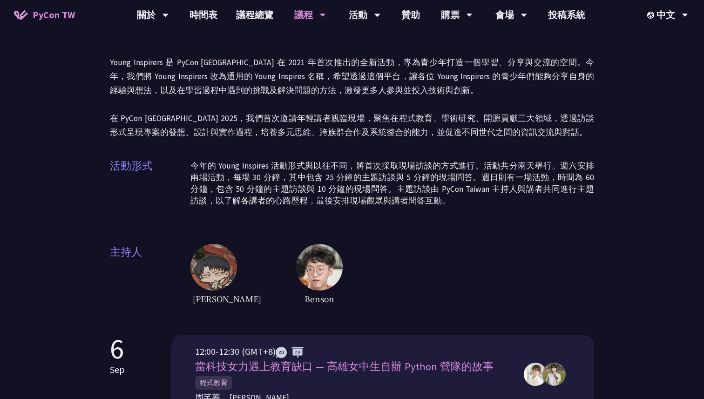
scroll to position [0, 0]
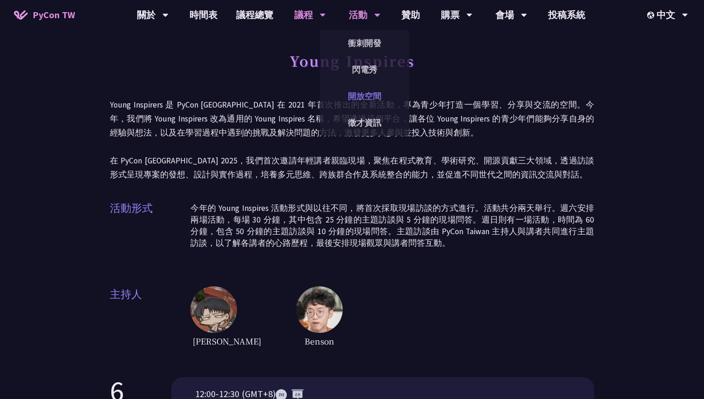
click at [365, 97] on link "開放空間" at bounding box center [364, 96] width 89 height 22
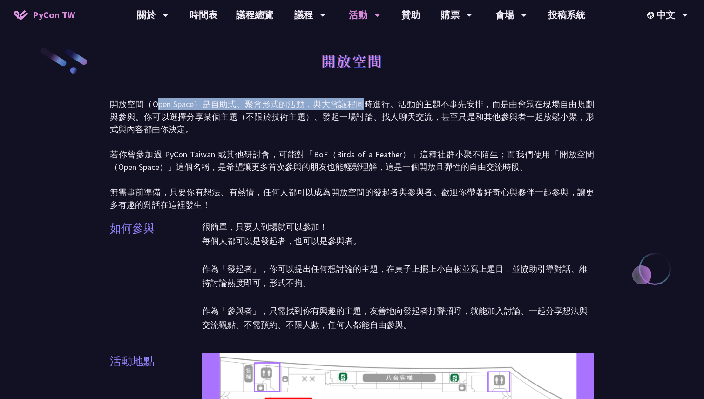
drag, startPoint x: 156, startPoint y: 102, endPoint x: 374, endPoint y: 100, distance: 218.0
click at [374, 102] on p "開放空間（Open Space）是自助式、聚會形式的活動，與大會議程同時進行。活動的主題不事先安排，而是由會眾在現場自由規劃與參與。你可以選擇分享某個主題（不…" at bounding box center [352, 154] width 484 height 113
click at [374, 100] on p "開放空間（Open Space）是自助式、聚會形式的活動，與大會議程同時進行。活動的主題不事先安排，而是由會眾在現場自由規劃與參與。你可以選擇分享某個主題（不…" at bounding box center [352, 154] width 484 height 113
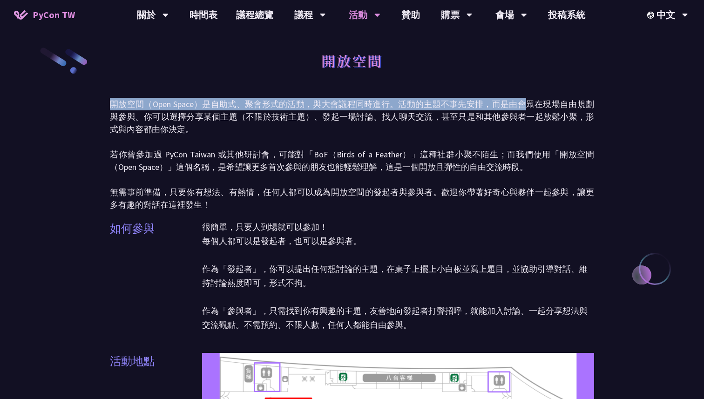
drag, startPoint x: 318, startPoint y: 96, endPoint x: 525, endPoint y: 98, distance: 206.8
click at [525, 98] on p "開放空間（Open Space）是自助式、聚會形式的活動，與大會議程同時進行。活動的主題不事先安排，而是由會眾在現場自由規劃與參與。你可以選擇分享某個主題（不…" at bounding box center [352, 154] width 484 height 113
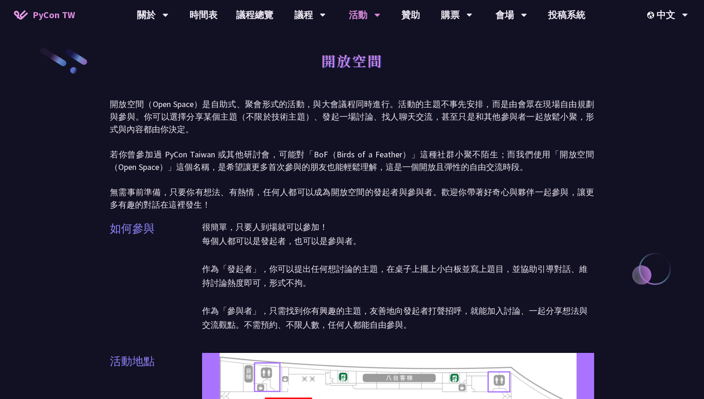
click at [482, 98] on p "開放空間（Open Space）是自助式、聚會形式的活動，與大會議程同時進行。活動的主題不事先安排，而是由會眾在現場自由規劃與參與。你可以選擇分享某個主題（不…" at bounding box center [352, 154] width 484 height 113
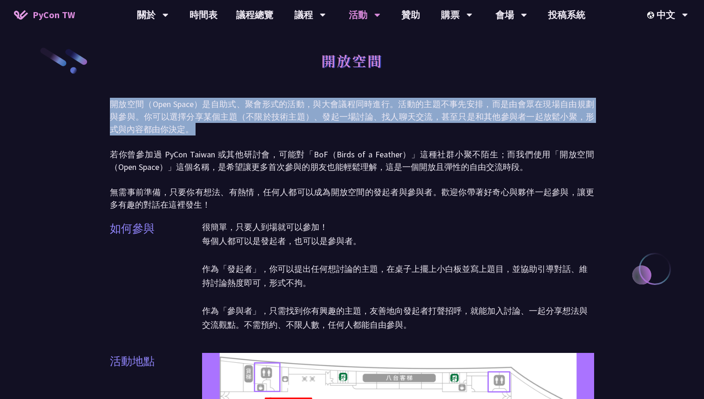
click at [482, 98] on p "開放空間（Open Space）是自助式、聚會形式的活動，與大會議程同時進行。活動的主題不事先安排，而是由會眾在現場自由規劃與參與。你可以選擇分享某個主題（不…" at bounding box center [352, 154] width 484 height 113
click at [288, 122] on p "開放空間（Open Space）是自助式、聚會形式的活動，與大會議程同時進行。活動的主題不事先安排，而是由會眾在現場自由規劃與參與。你可以選擇分享某個主題（不…" at bounding box center [352, 154] width 484 height 113
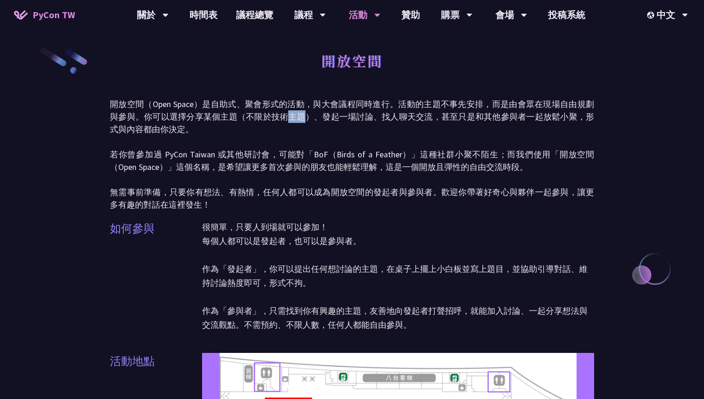
click at [288, 122] on p "開放空間（Open Space）是自助式、聚會形式的活動，與大會議程同時進行。活動的主題不事先安排，而是由會眾在現場自由規劃與參與。你可以選擇分享某個主題（不…" at bounding box center [352, 154] width 484 height 113
click at [342, 122] on p "開放空間（Open Space）是自助式、聚會形式的活動，與大會議程同時進行。活動的主題不事先安排，而是由會眾在現場自由規劃與參與。你可以選擇分享某個主題（不…" at bounding box center [352, 154] width 484 height 113
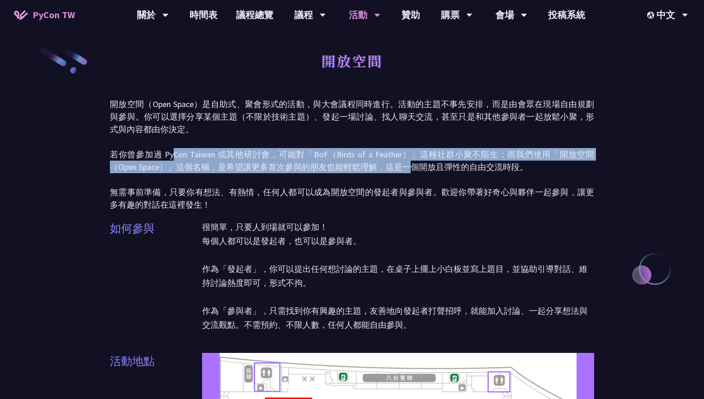
drag, startPoint x: 175, startPoint y: 150, endPoint x: 411, endPoint y: 160, distance: 236.8
click at [411, 162] on p "開放空間（Open Space）是自助式、聚會形式的活動，與大會議程同時進行。活動的主題不事先安排，而是由會眾在現場自由規劃與參與。你可以選擇分享某個主題（不…" at bounding box center [352, 154] width 484 height 113
click at [411, 160] on p "開放空間（Open Space）是自助式、聚會形式的活動，與大會議程同時進行。活動的主題不事先安排，而是由會眾在現場自由規劃與參與。你可以選擇分享某個主題（不…" at bounding box center [352, 154] width 484 height 113
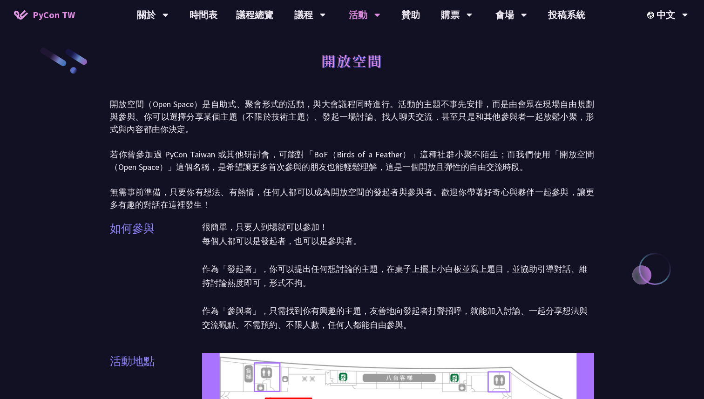
click at [320, 157] on p "開放空間（Open Space）是自助式、聚會形式的活動，與大會議程同時進行。活動的主題不事先安排，而是由會眾在現場自由規劃與參與。你可以選擇分享某個主題（不…" at bounding box center [352, 154] width 484 height 113
click at [366, 154] on p "開放空間（Open Space）是自助式、聚會形式的活動，與大會議程同時進行。活動的主題不事先安排，而是由會眾在現場自由規劃與參與。你可以選擇分享某個主題（不…" at bounding box center [352, 154] width 484 height 113
click at [386, 152] on p "開放空間（Open Space）是自助式、聚會形式的活動，與大會議程同時進行。活動的主題不事先安排，而是由會眾在現場自由規劃與參與。你可以選擇分享某個主題（不…" at bounding box center [352, 154] width 484 height 113
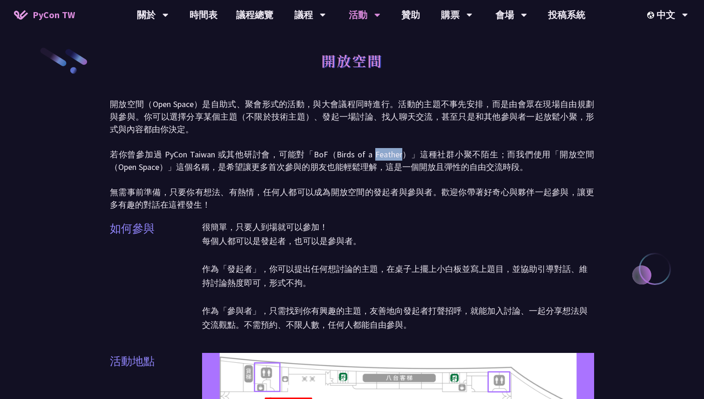
click at [386, 152] on p "開放空間（Open Space）是自助式、聚會形式的活動，與大會議程同時進行。活動的主題不事先安排，而是由會眾在現場自由規劃與參與。你可以選擇分享某個主題（不…" at bounding box center [352, 154] width 484 height 113
click at [339, 160] on p "開放空間（Open Space）是自助式、聚會形式的活動，與大會議程同時進行。活動的主題不事先安排，而是由會眾在現場自由規劃與參與。你可以選擇分享某個主題（不…" at bounding box center [352, 154] width 484 height 113
click at [344, 158] on p "開放空間（Open Space）是自助式、聚會形式的活動，與大會議程同時進行。活動的主題不事先安排，而是由會眾在現場自由規劃與參與。你可以選擇分享某個主題（不…" at bounding box center [352, 154] width 484 height 113
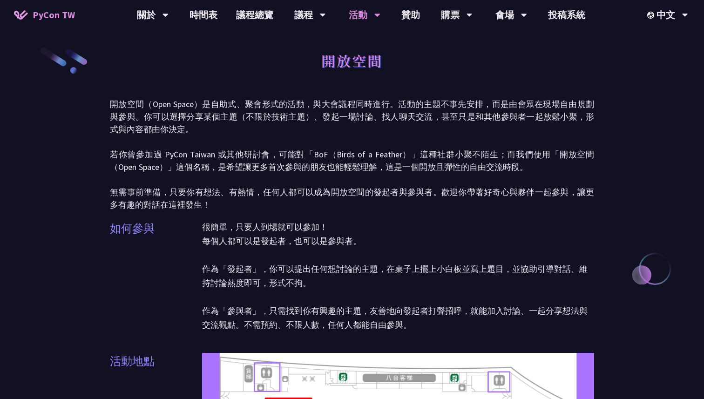
click at [266, 166] on p "開放空間（Open Space）是自助式、聚會形式的活動，與大會議程同時進行。活動的主題不事先安排，而是由會眾在現場自由規劃與參與。你可以選擇分享某個主題（不…" at bounding box center [352, 154] width 484 height 113
click at [293, 170] on p "開放空間（Open Space）是自助式、聚會形式的活動，與大會議程同時進行。活動的主題不事先安排，而是由會眾在現場自由規劃與參與。你可以選擇分享某個主題（不…" at bounding box center [352, 154] width 484 height 113
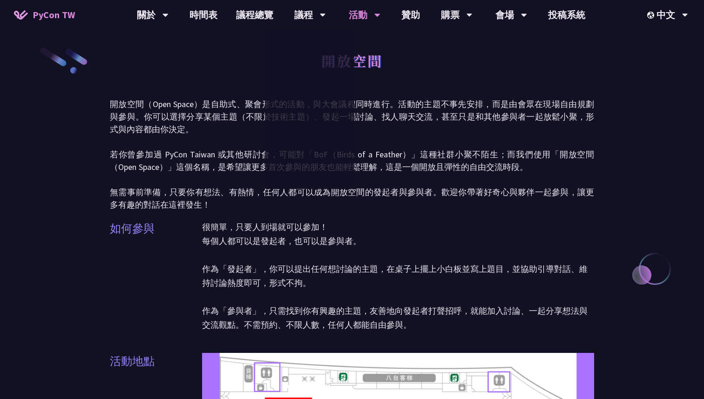
click at [452, 121] on p "開放空間（Open Space）是自助式、聚會形式的活動，與大會議程同時進行。活動的主題不事先安排，而是由會眾在現場自由規劃與參與。你可以選擇分享某個主題（不…" at bounding box center [352, 154] width 484 height 113
click at [221, 157] on p "開放空間（Open Space）是自助式、聚會形式的活動，與大會議程同時進行。活動的主題不事先安排，而是由會眾在現場自由規劃與參與。你可以選擇分享某個主題（不…" at bounding box center [352, 154] width 484 height 113
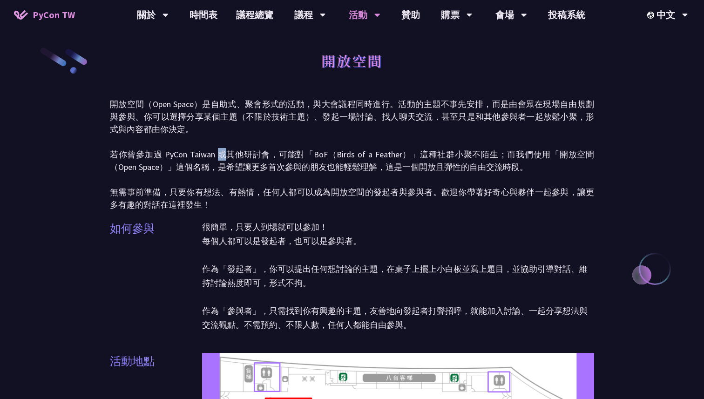
click at [221, 157] on p "開放空間（Open Space）是自助式、聚會形式的活動，與大會議程同時進行。活動的主題不事先安排，而是由會眾在現場自由規劃與參與。你可以選擇分享某個主題（不…" at bounding box center [352, 154] width 484 height 113
click at [287, 205] on p "開放空間（Open Space）是自助式、聚會形式的活動，與大會議程同時進行。活動的主題不事先安排，而是由會眾在現場自由規劃與參與。你可以選擇分享某個主題（不…" at bounding box center [352, 154] width 484 height 113
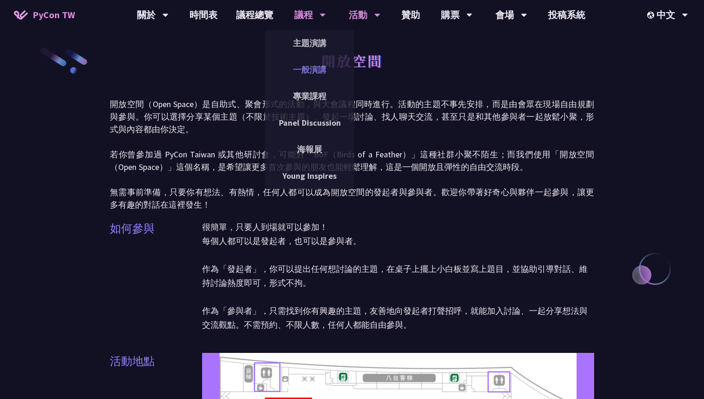
click at [307, 63] on link "一般演講" at bounding box center [309, 70] width 89 height 22
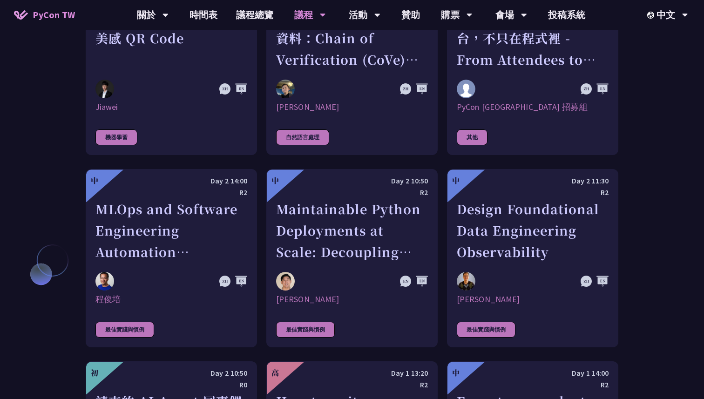
scroll to position [2114, 0]
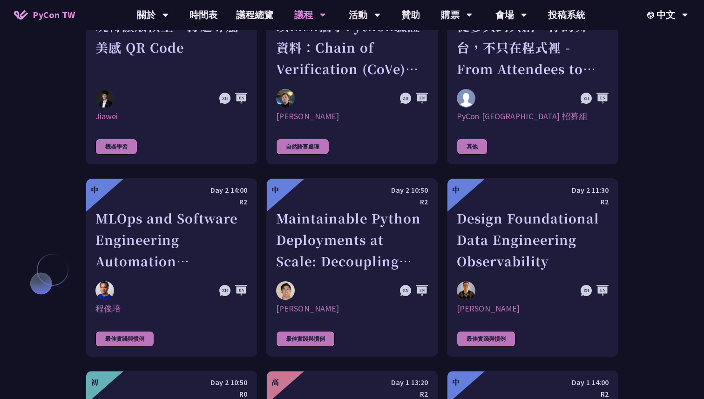
click at [509, 281] on div at bounding box center [510, 290] width 106 height 19
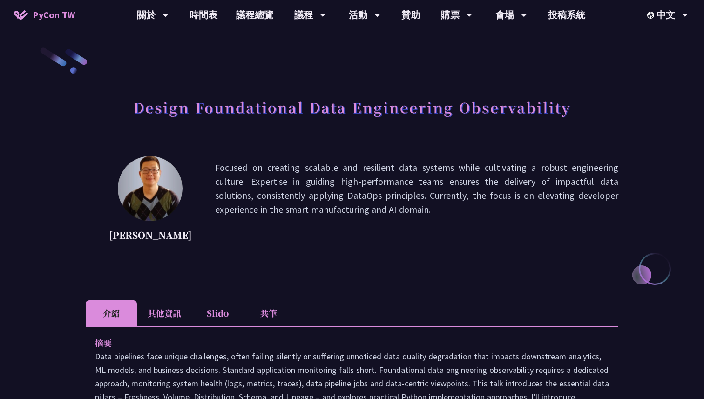
scroll to position [0, 0]
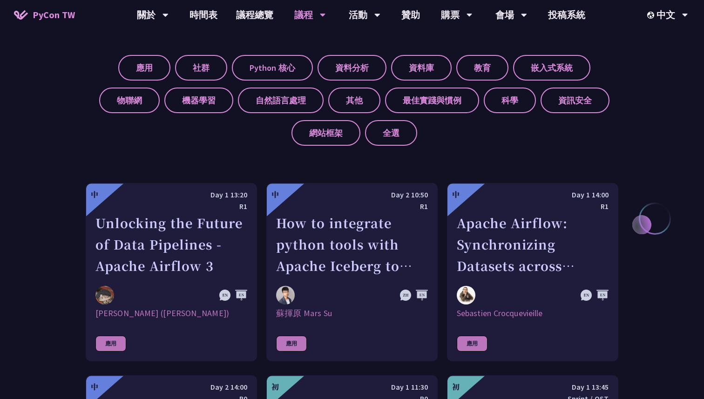
scroll to position [367, 0]
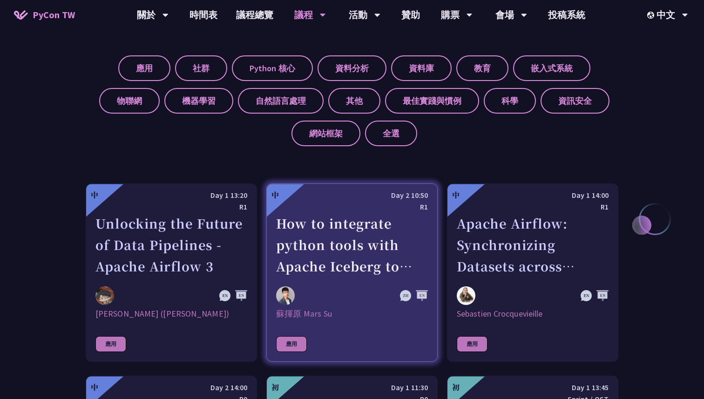
click at [362, 273] on div "How to integrate python tools with Apache Iceberg to build ETLT pipeline on Shi…" at bounding box center [352, 245] width 152 height 64
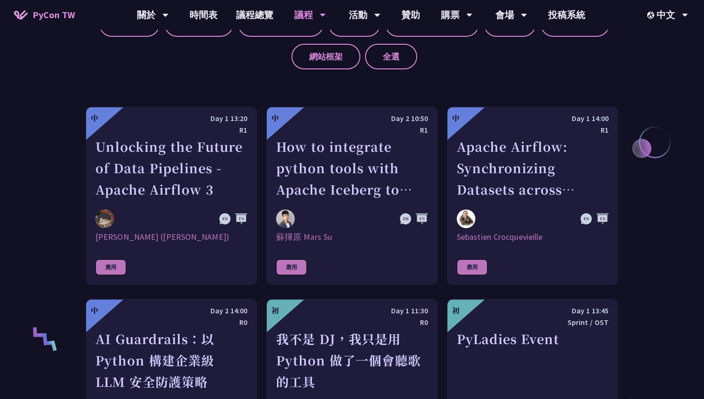
scroll to position [444, 0]
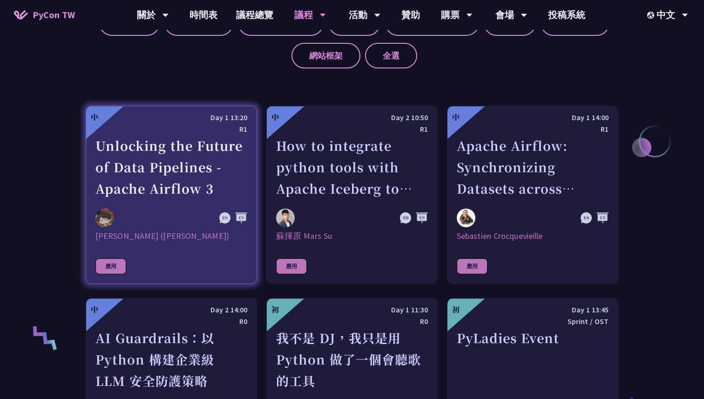
click at [195, 221] on div at bounding box center [148, 218] width 106 height 19
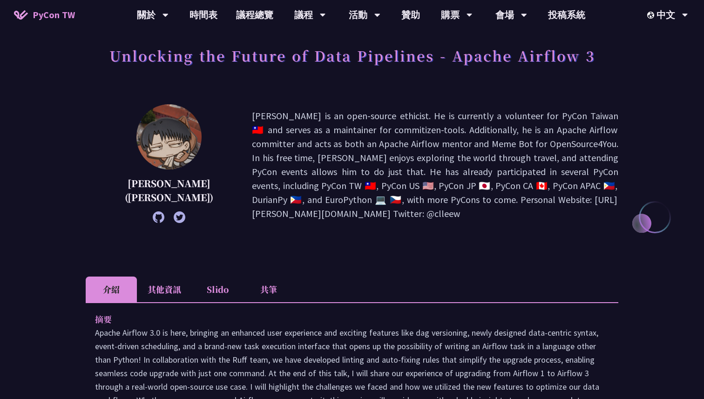
scroll to position [53, 0]
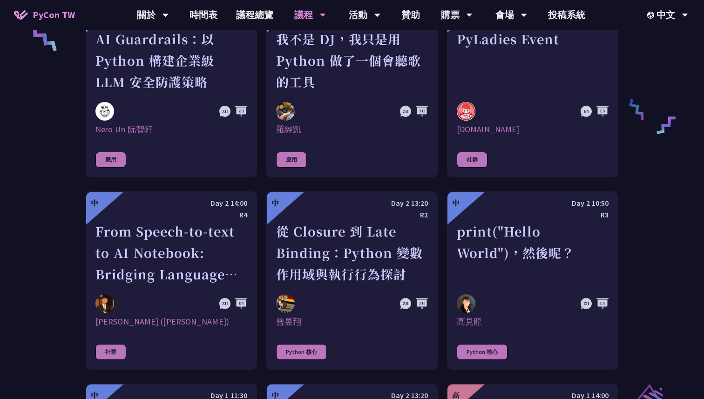
scroll to position [744, 0]
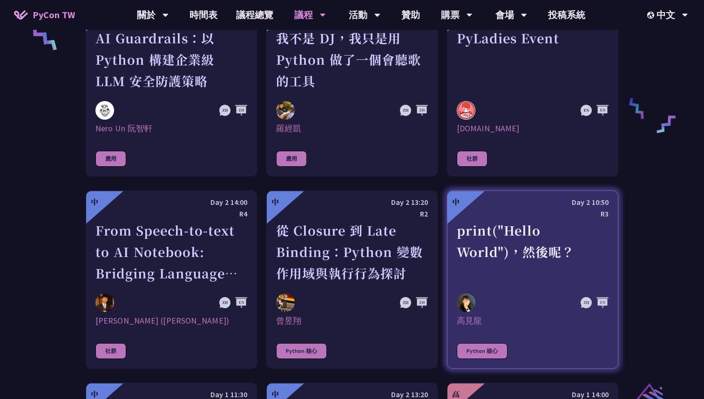
click at [566, 286] on link "中 Day 2 10:50 R3 print("Hello World")，然後呢？ [DEMOGRAPHIC_DATA] Python 核心" at bounding box center [532, 280] width 171 height 178
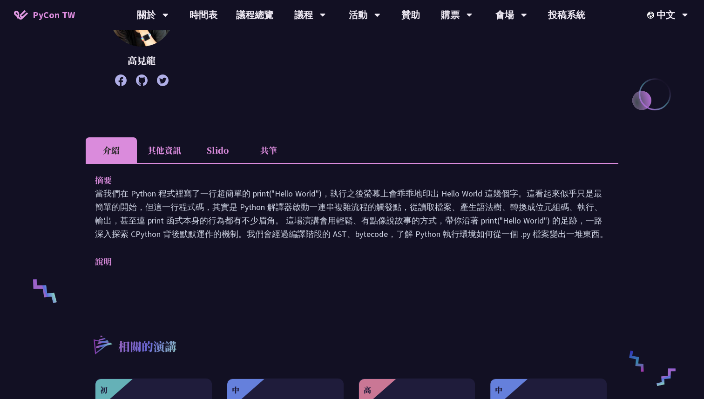
scroll to position [185, 0]
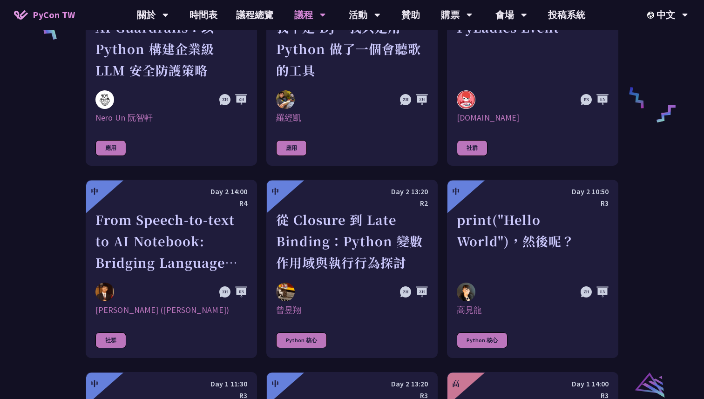
scroll to position [759, 0]
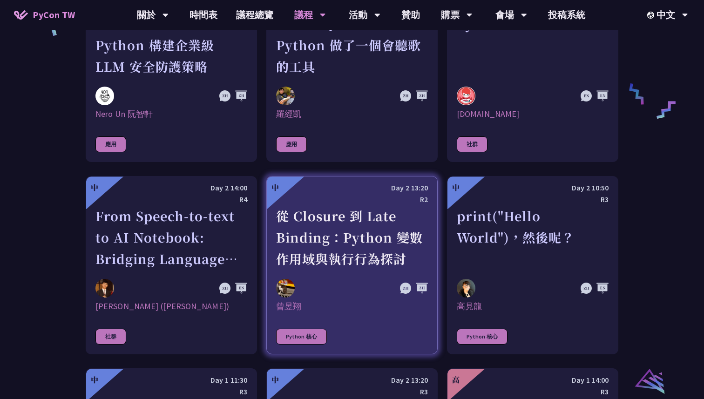
click at [336, 245] on div "從 Closure 到 Late Binding：Python 變數作用域與執行行為探討" at bounding box center [352, 237] width 152 height 64
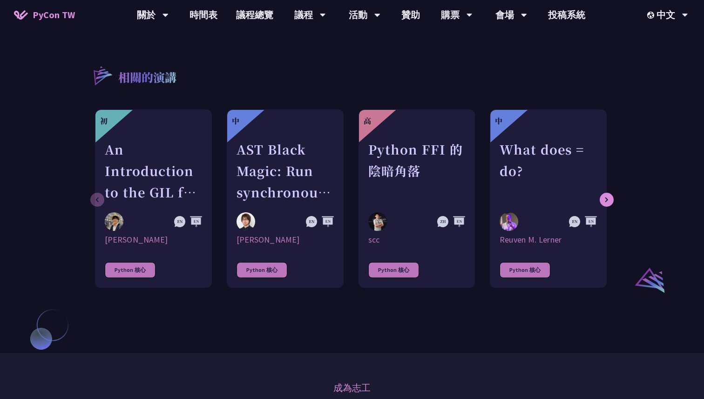
scroll to position [759, 0]
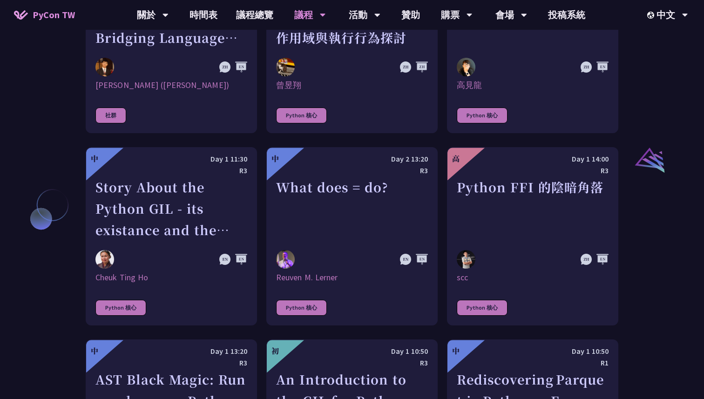
scroll to position [987, 0]
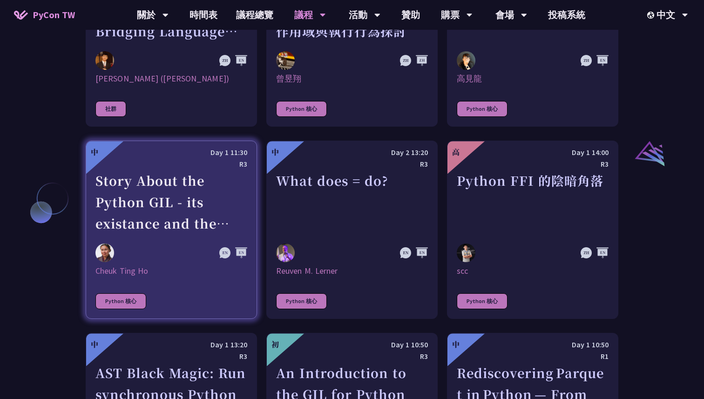
click at [191, 239] on link "中 Day 1 11:30 R3 Story About the Python GIL - its existance and the lack there …" at bounding box center [171, 230] width 171 height 178
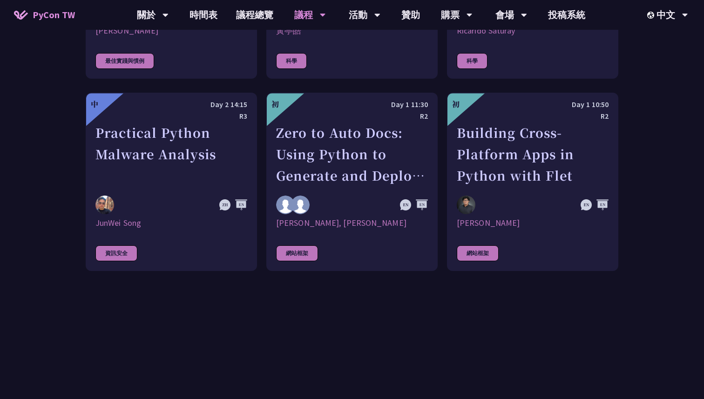
scroll to position [2585, 0]
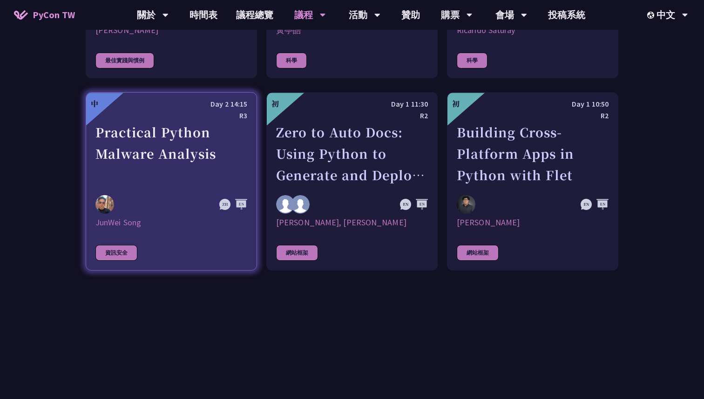
click at [138, 197] on div at bounding box center [148, 204] width 106 height 19
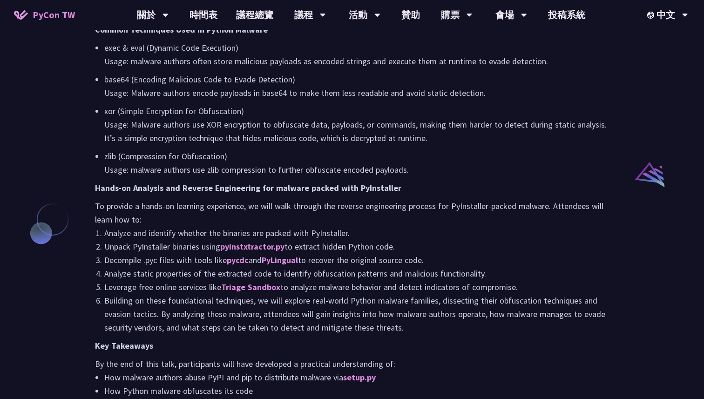
scroll to position [596, 0]
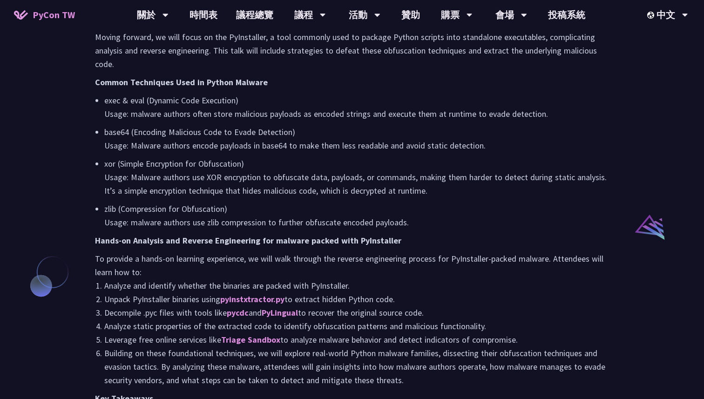
scroll to position [1237, 0]
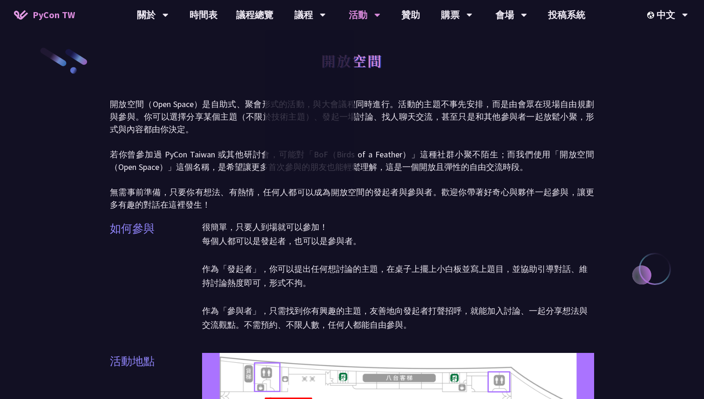
click at [390, 205] on p "開放空間（Open Space）是自助式、聚會形式的活動，與大會議程同時進行。活動的主題不事先安排，而是由會眾在現場自由規劃與參與。你可以選擇分享某個主題（不…" at bounding box center [352, 154] width 484 height 113
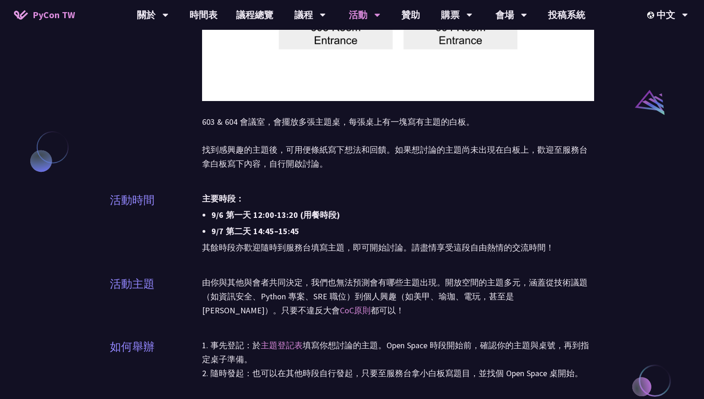
scroll to position [722, 0]
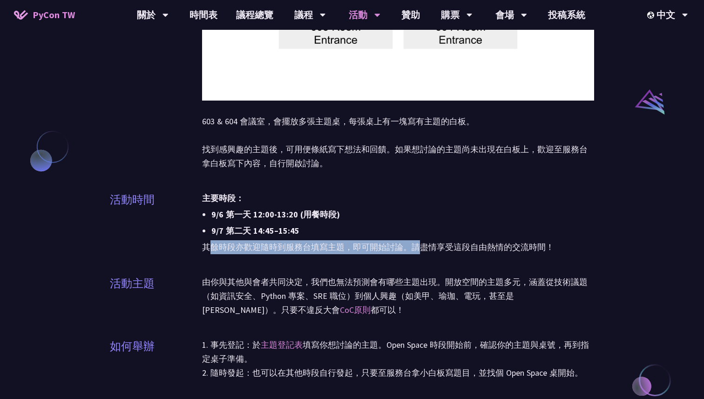
drag, startPoint x: 211, startPoint y: 251, endPoint x: 429, endPoint y: 251, distance: 217.5
click at [429, 251] on p "其餘時段亦歡迎隨時到服務台填寫主題，即可開始討論。請盡情享受這段自由熱情的交流時間！" at bounding box center [398, 247] width 392 height 14
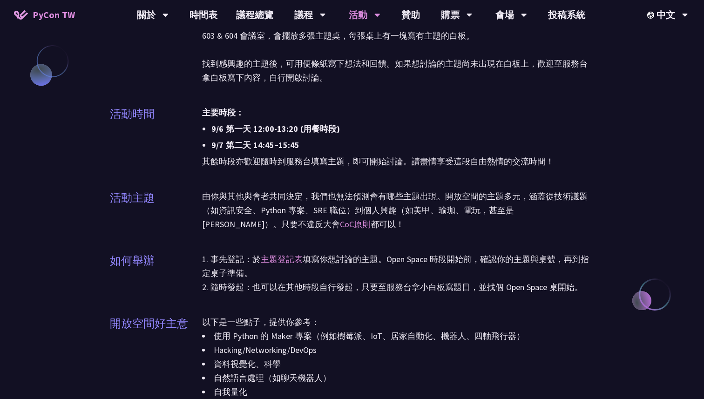
scroll to position [808, 0]
drag, startPoint x: 274, startPoint y: 209, endPoint x: 360, endPoint y: 209, distance: 86.2
click at [358, 209] on p "由你與其他與會者共同決定，我們也無法預測會有哪些主題出現。開放空間的主題多元，涵蓋從技術議題（如資訊安全、Python 專案、SRE 職位）到個人興趣（如美甲…" at bounding box center [398, 210] width 392 height 42
click at [360, 209] on p "由你與其他與會者共同決定，我們也無法預測會有哪些主題出現。開放空間的主題多元，涵蓋從技術議題（如資訊安全、Python 專案、SRE 職位）到個人興趣（如美甲…" at bounding box center [398, 210] width 392 height 42
drag, startPoint x: 338, startPoint y: 209, endPoint x: 453, endPoint y: 209, distance: 115.1
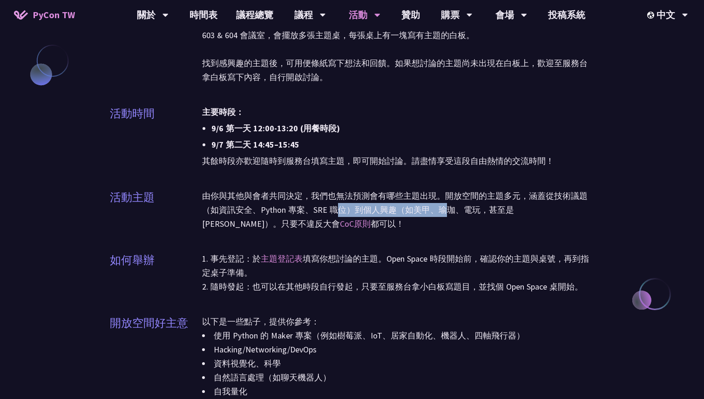
click at [452, 209] on p "由你與其他與會者共同決定，我們也無法預測會有哪些主題出現。開放空間的主題多元，涵蓋從技術議題（如資訊安全、Python 專案、SRE 職位）到個人興趣（如美甲…" at bounding box center [398, 210] width 392 height 42
click at [453, 209] on p "由你與其他與會者共同決定，我們也無法預測會有哪些主題出現。開放空間的主題多元，涵蓋從技術議題（如資訊安全、Python 專案、SRE 職位）到個人興趣（如美甲…" at bounding box center [398, 210] width 392 height 42
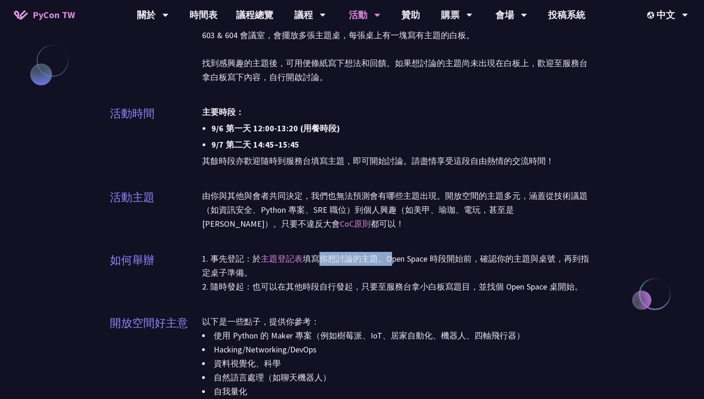
drag, startPoint x: 329, startPoint y: 259, endPoint x: 411, endPoint y: 259, distance: 82.0
click at [408, 259] on p "1. 事先登記：於 主題登記表 填寫你想討論的主題。Open Space 時段開始前，確認你的主題與桌號，再到指定桌子準備。 2. 隨時發起：也可以在其他時段…" at bounding box center [398, 273] width 392 height 42
click at [411, 259] on p "1. 事先登記：於 主題登記表 填寫你想討論的主題。Open Space 時段開始前，確認你的主題與桌號，再到指定桌子準備。 2. 隨時發起：也可以在其他時段…" at bounding box center [398, 273] width 392 height 42
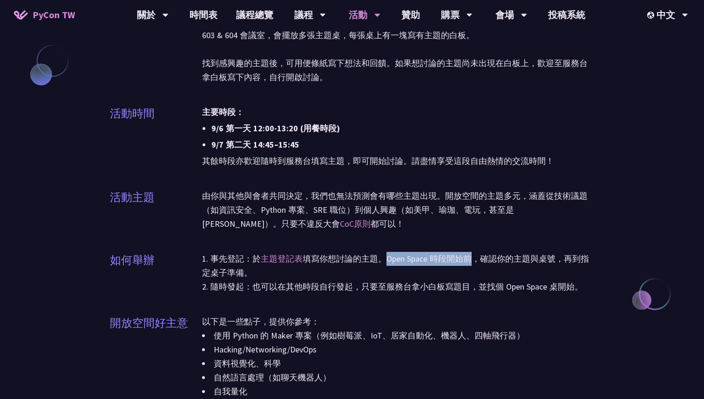
drag, startPoint x: 412, startPoint y: 259, endPoint x: 498, endPoint y: 259, distance: 86.6
click at [494, 259] on p "1. 事先登記：於 主題登記表 填寫你想討論的主題。Open Space 時段開始前，確認你的主題與桌號，再到指定桌子準備。 2. 隨時發起：也可以在其他時段…" at bounding box center [398, 273] width 392 height 42
click at [498, 259] on p "1. 事先登記：於 主題登記表 填寫你想討論的主題。Open Space 時段開始前，確認你的主題與桌號，再到指定桌子準備。 2. 隨時發起：也可以在其他時段…" at bounding box center [398, 273] width 392 height 42
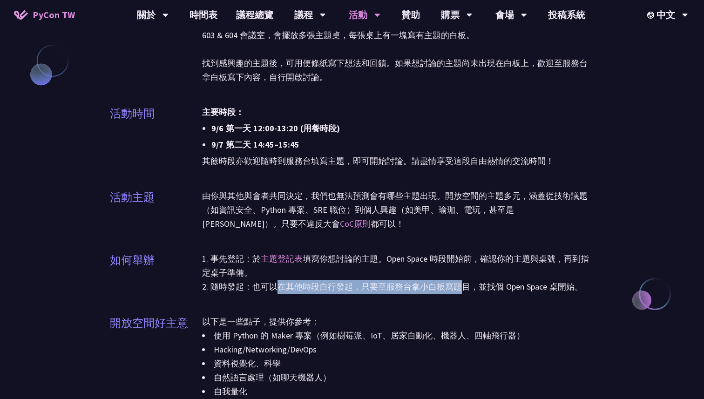
drag, startPoint x: 278, startPoint y: 289, endPoint x: 468, endPoint y: 283, distance: 190.6
click at [464, 283] on p "1. 事先登記：於 主題登記表 填寫你想討論的主題。Open Space 時段開始前，確認你的主題與桌號，再到指定桌子準備。 2. 隨時發起：也可以在其他時段…" at bounding box center [398, 273] width 392 height 42
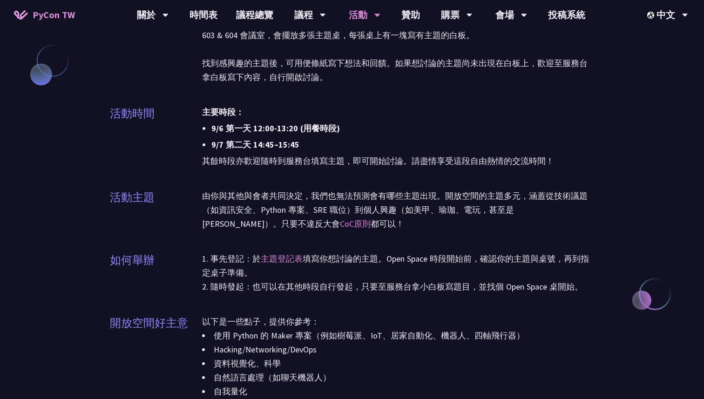
click at [468, 283] on p "1. 事先登記：於 主題登記表 填寫你想討論的主題。Open Space 時段開始前，確認你的主題與桌號，再到指定桌子準備。 2. 隨時發起：也可以在其他時段…" at bounding box center [398, 273] width 392 height 42
drag, startPoint x: 362, startPoint y: 285, endPoint x: 455, endPoint y: 285, distance: 93.2
click at [455, 285] on p "1. 事先登記：於 主題登記表 填寫你想討論的主題。Open Space 時段開始前，確認你的主題與桌號，再到指定桌子準備。 2. 隨時發起：也可以在其他時段…" at bounding box center [398, 273] width 392 height 42
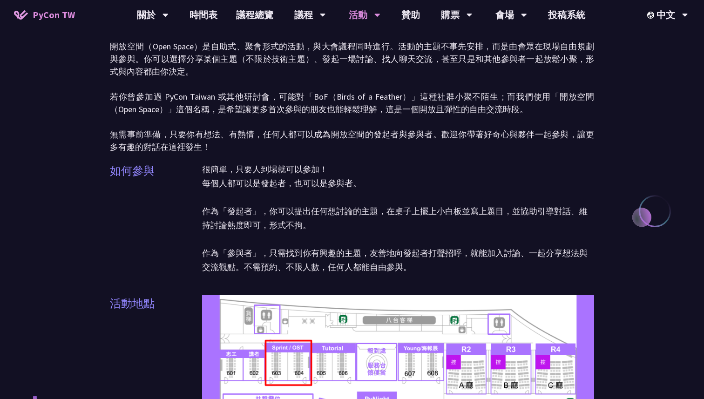
scroll to position [0, 0]
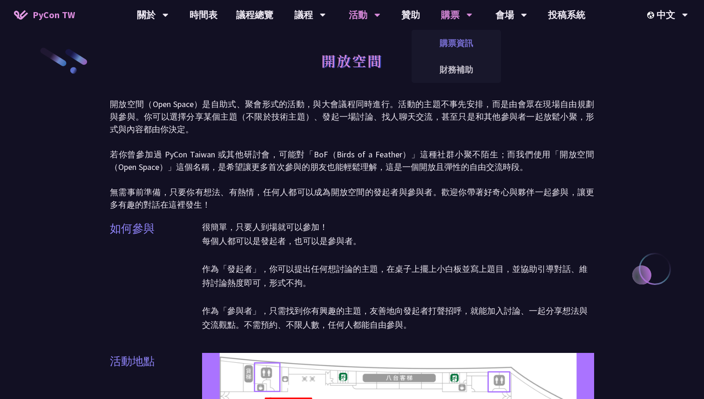
click at [453, 45] on link "購票資訊" at bounding box center [456, 43] width 89 height 22
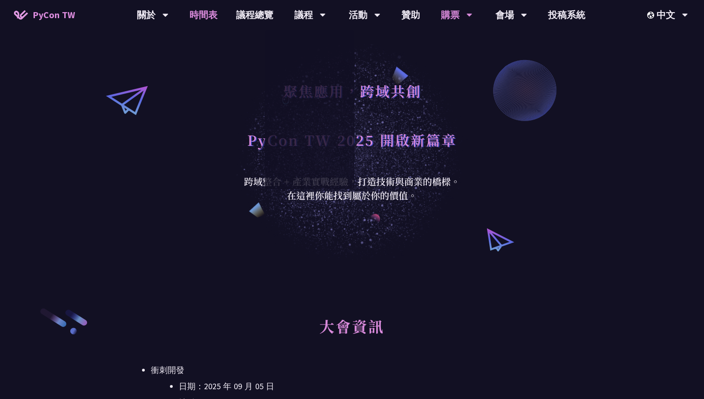
click at [197, 13] on link "時間表" at bounding box center [203, 15] width 47 height 30
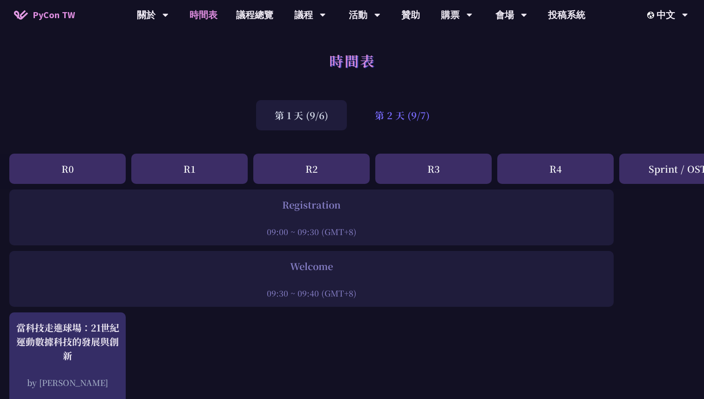
click at [382, 123] on div "第 2 天 (9/7)" at bounding box center [402, 115] width 92 height 30
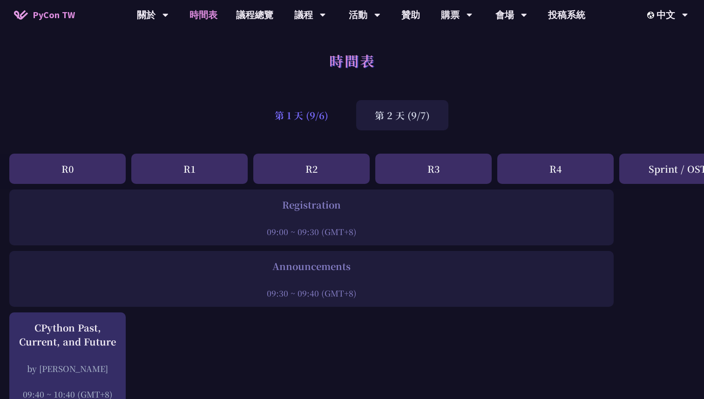
click at [310, 122] on div "第 1 天 (9/6)" at bounding box center [301, 115] width 91 height 30
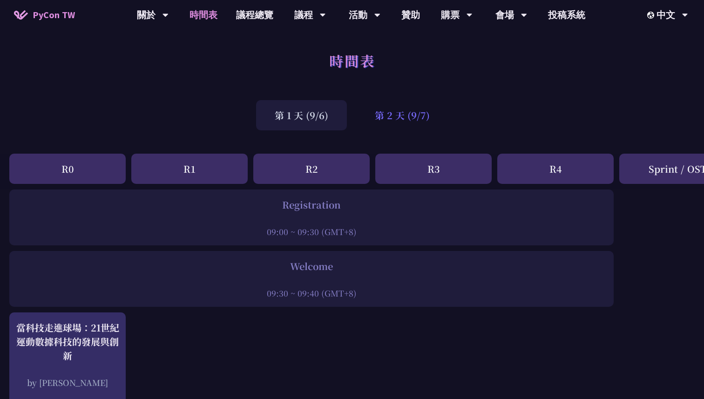
click at [385, 121] on div "第 2 天 (9/7)" at bounding box center [402, 115] width 92 height 30
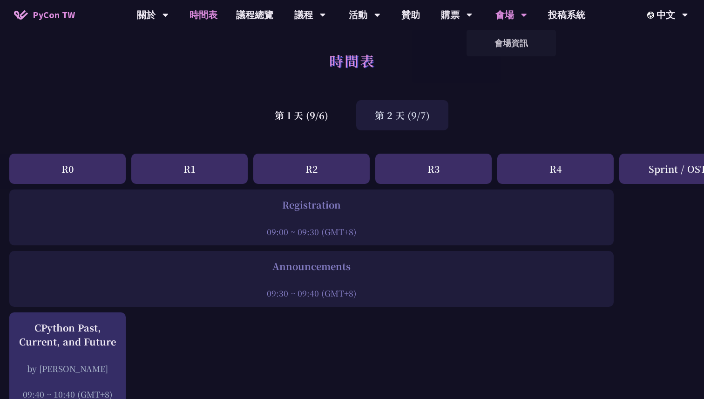
click at [513, 10] on div "會場" at bounding box center [512, 15] width 32 height 30
click at [513, 40] on link "會場資訊" at bounding box center [511, 43] width 89 height 22
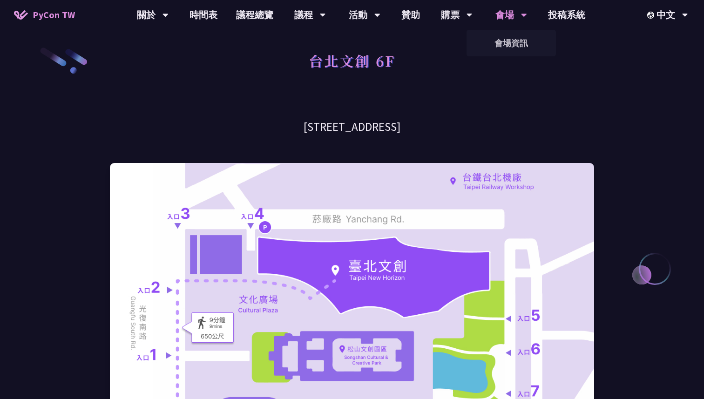
click at [511, 11] on div "會場" at bounding box center [512, 15] width 32 height 30
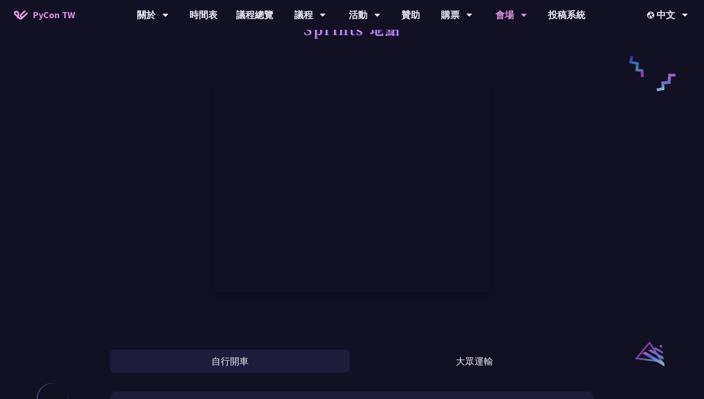
scroll to position [477, 0]
